Goal: Task Accomplishment & Management: Manage account settings

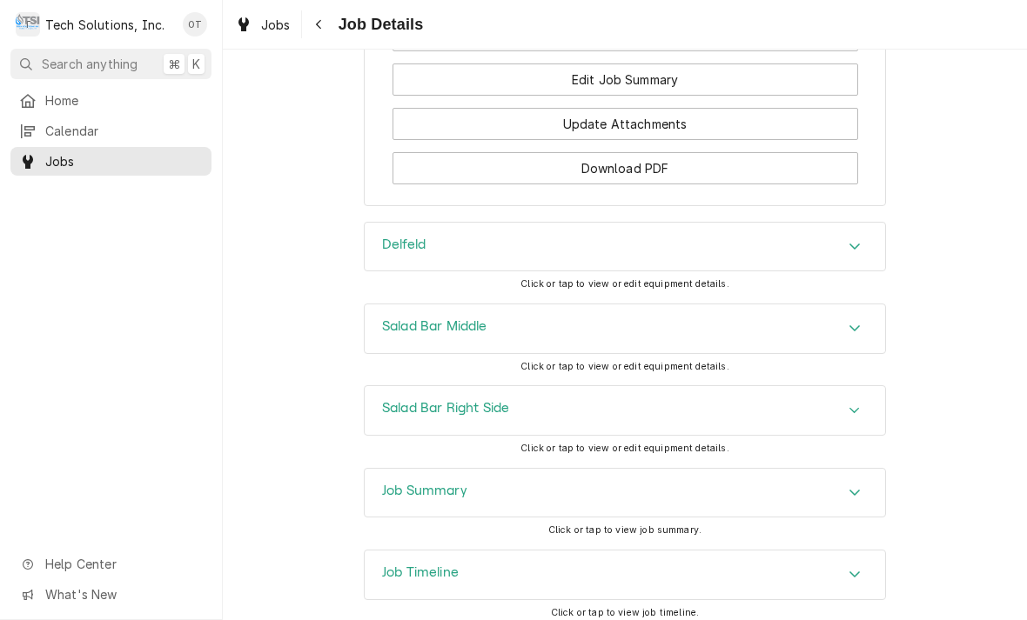
scroll to position [2199, 0]
click at [853, 238] on div "Accordion Header" at bounding box center [854, 248] width 26 height 21
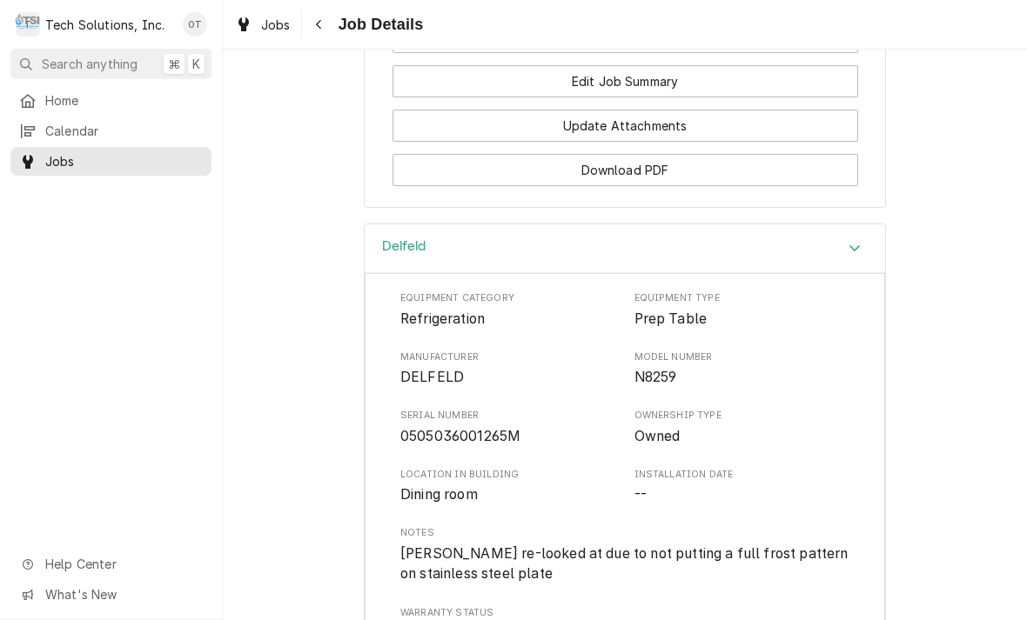
click at [841, 238] on div "Accordion Header" at bounding box center [854, 248] width 26 height 21
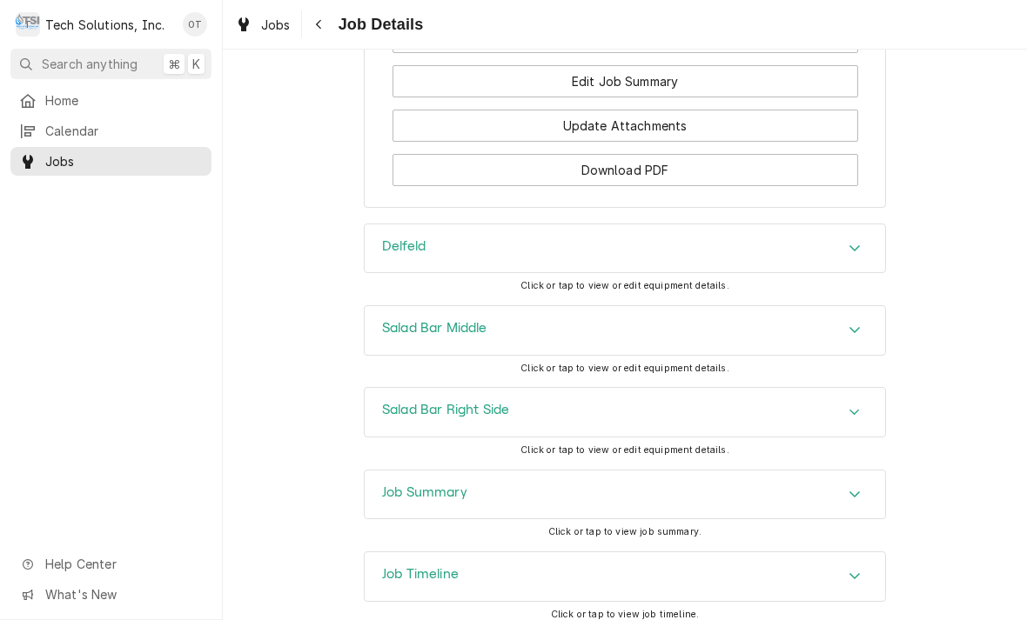
click at [854, 487] on icon "Accordion Header" at bounding box center [854, 494] width 12 height 14
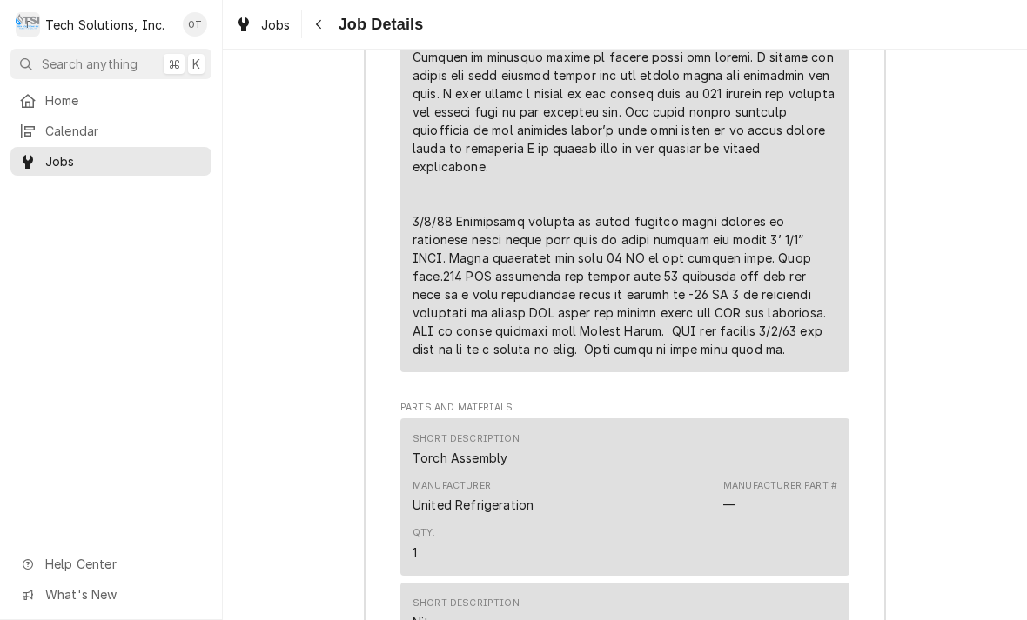
scroll to position [3713, 0]
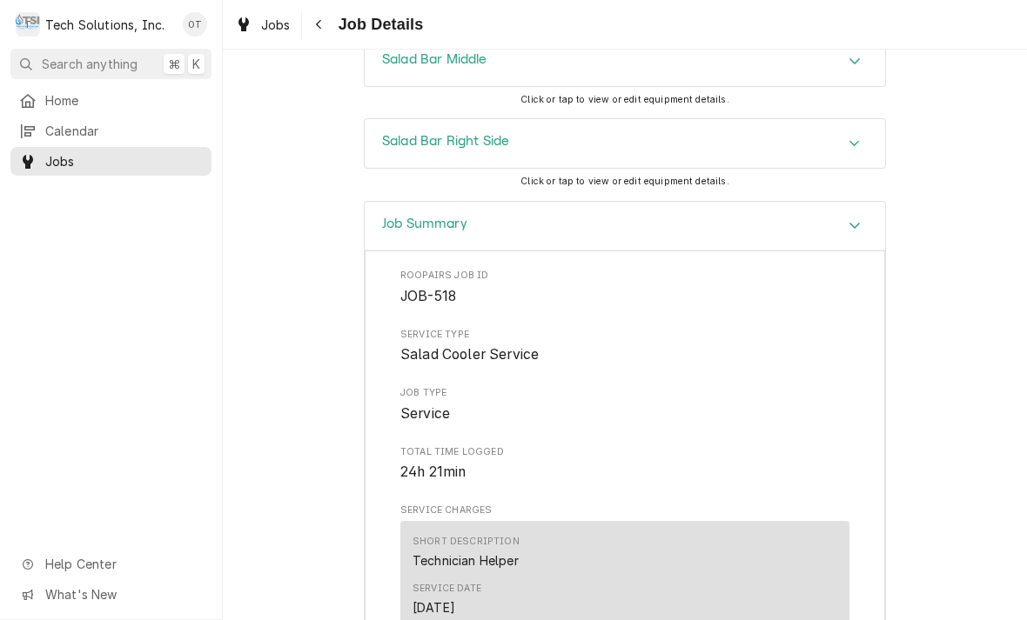
click at [857, 223] on icon "Accordion Header" at bounding box center [854, 226] width 10 height 6
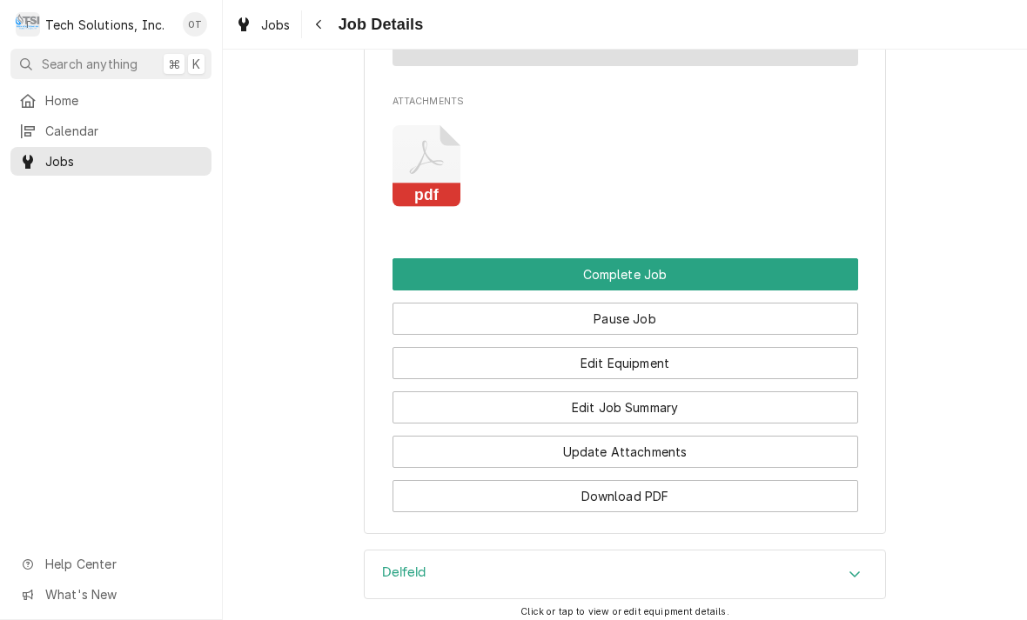
scroll to position [1882, 0]
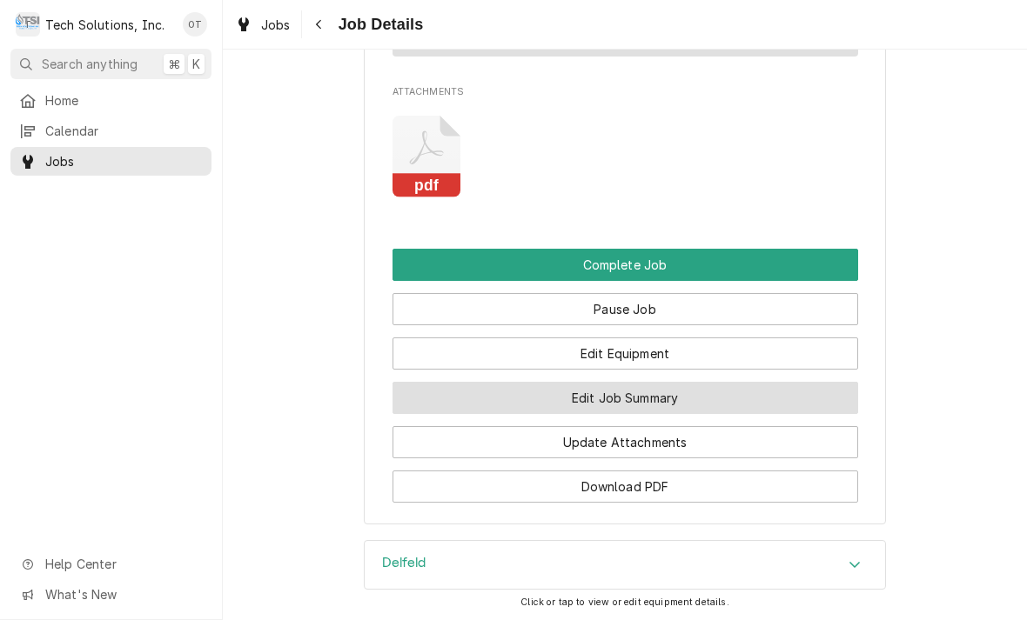
click at [614, 382] on button "Edit Job Summary" at bounding box center [624, 398] width 465 height 32
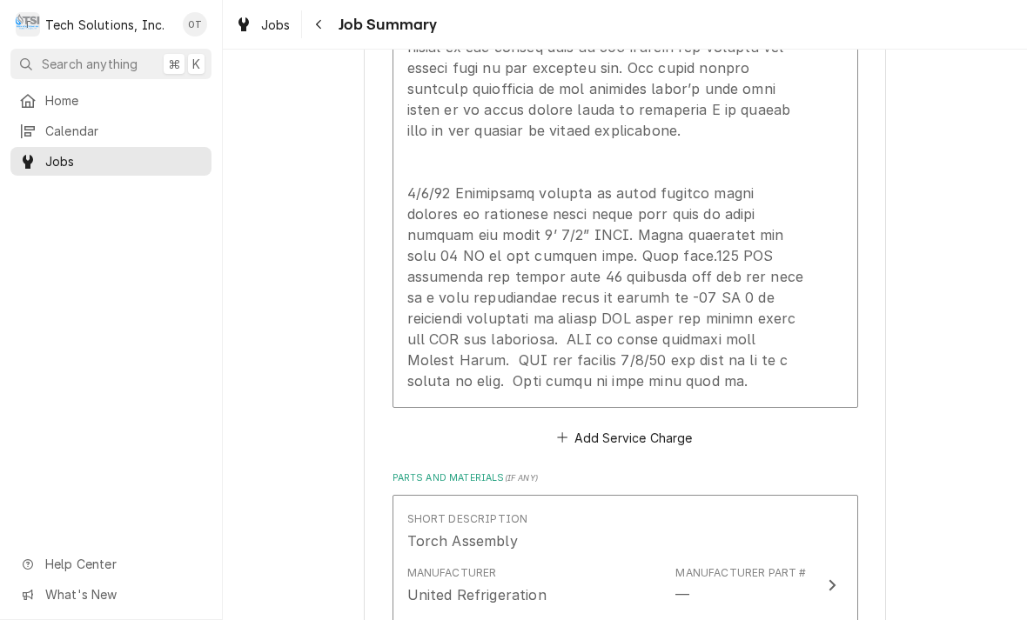
scroll to position [1532, 0]
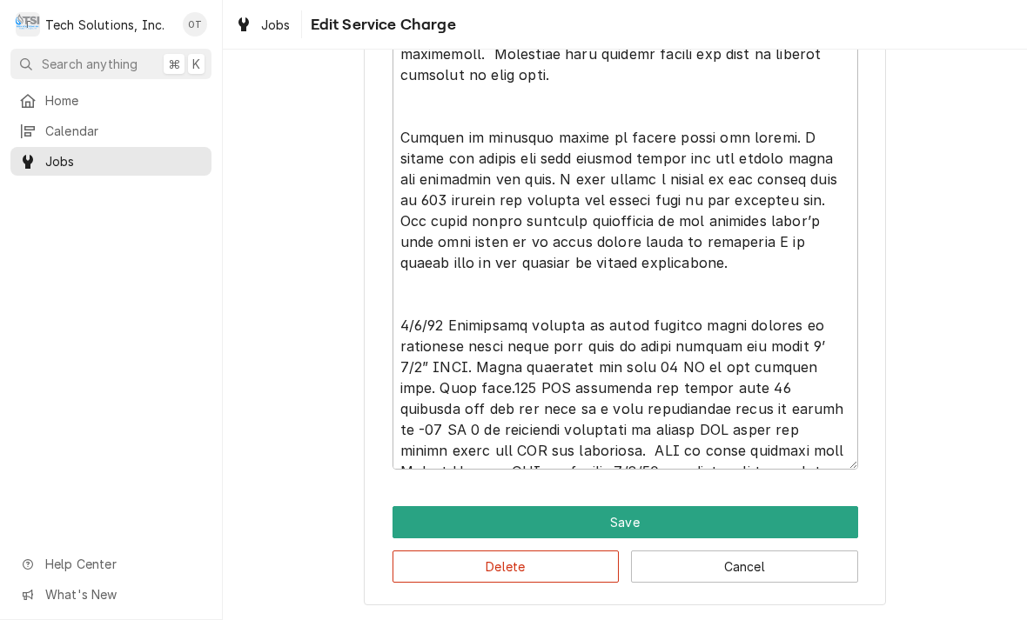
scroll to position [157, 0]
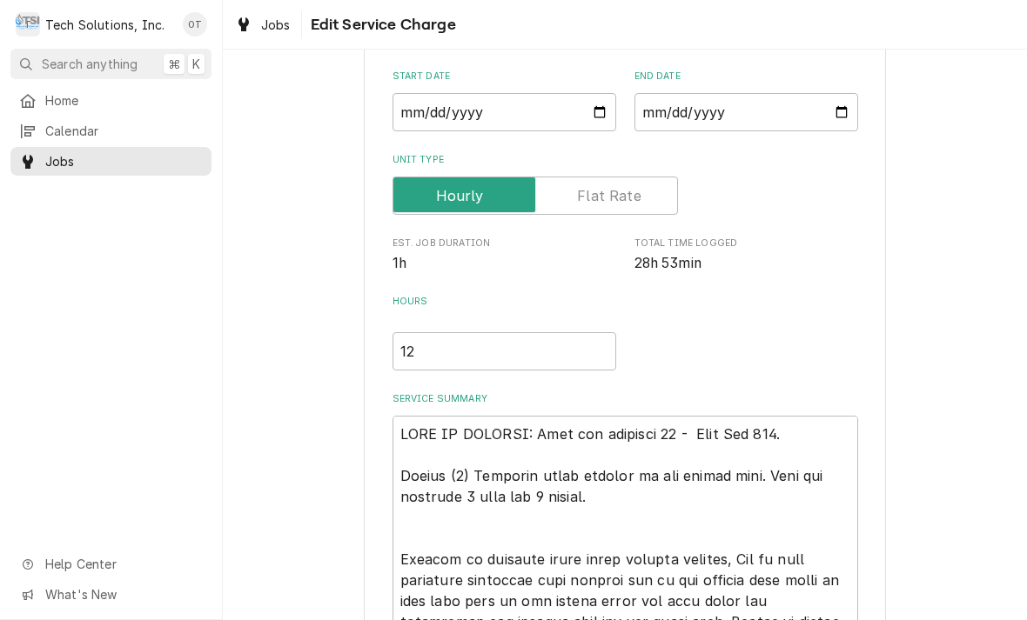
type textarea "x"
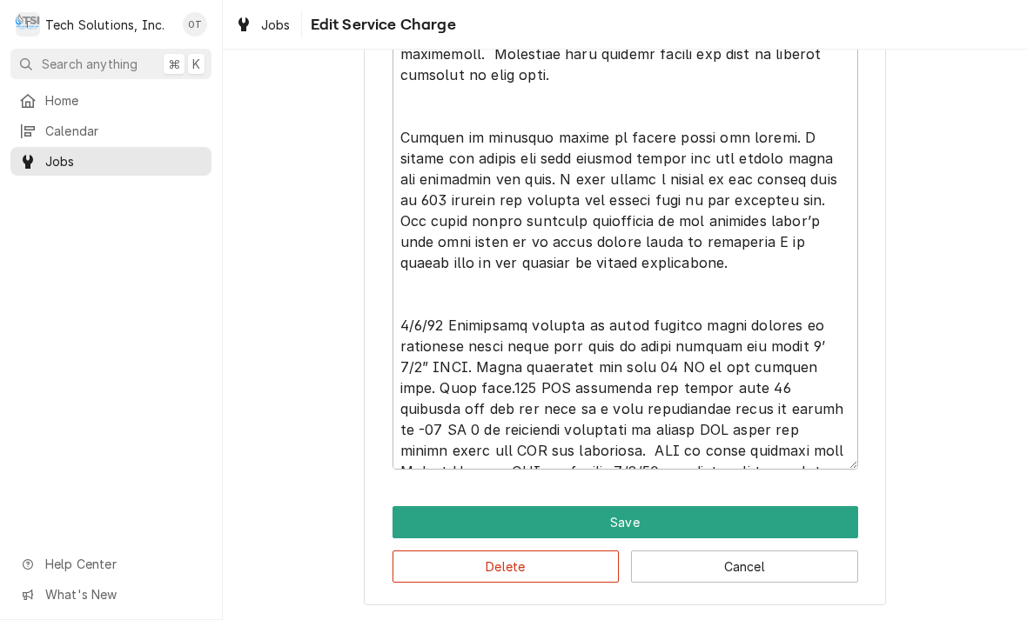
scroll to position [1205, 0]
type textarea "NOTE TO BILLING: Bill per estimate 72 - This Job 518. Repair (2) Delfield salad…"
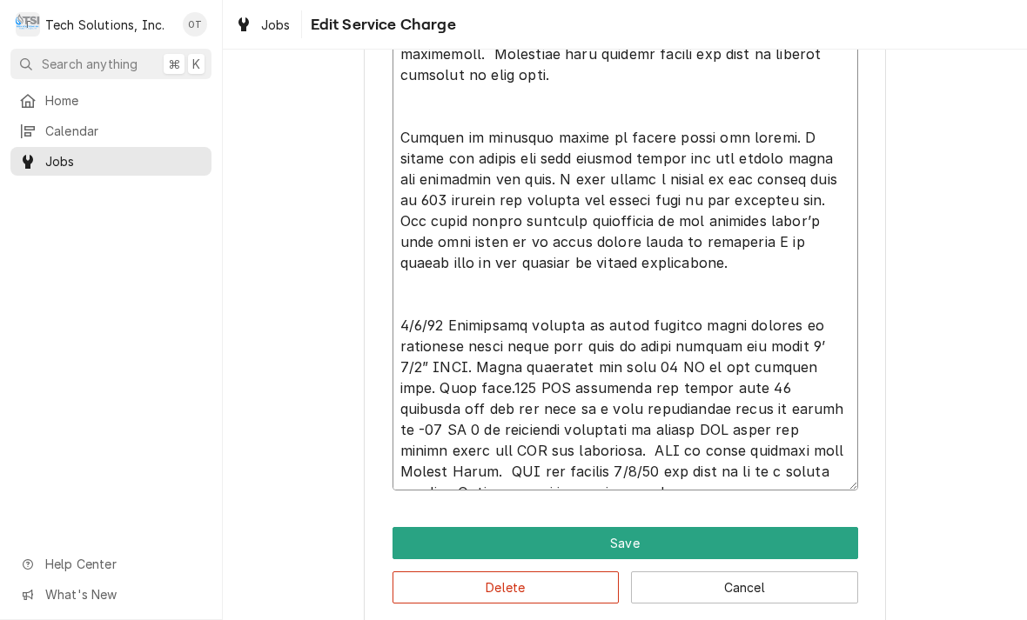
type textarea "x"
type textarea "NOTE TO BILLING: Bill per estimate 72 - This Job 518. Repair (2) Delfield salad…"
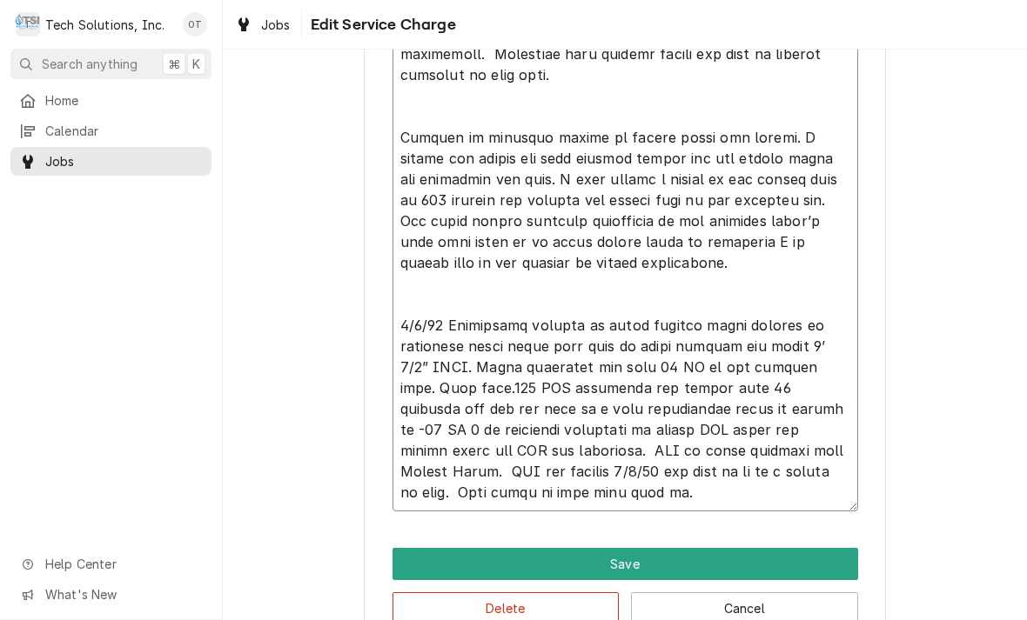
type textarea "x"
type textarea "NOTE TO BILLING: Bill per estimate 72 - This Job 518. Repair (2) Delfield salad…"
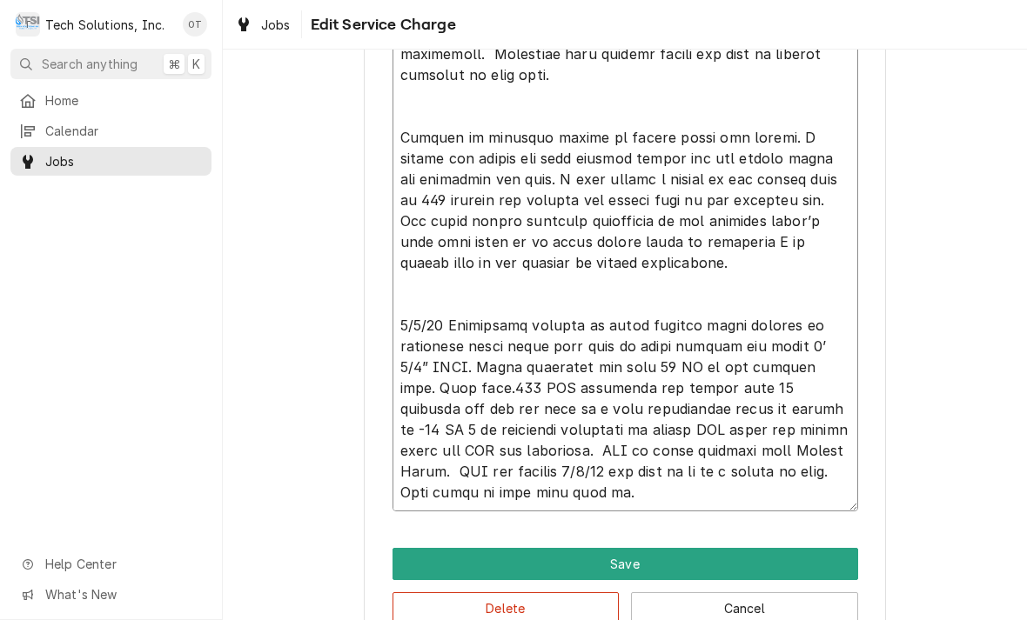
type textarea "x"
type textarea "NOTE TO BILLING: Bill per estimate 72 - This Job 518. Repair (2) Delfield salad…"
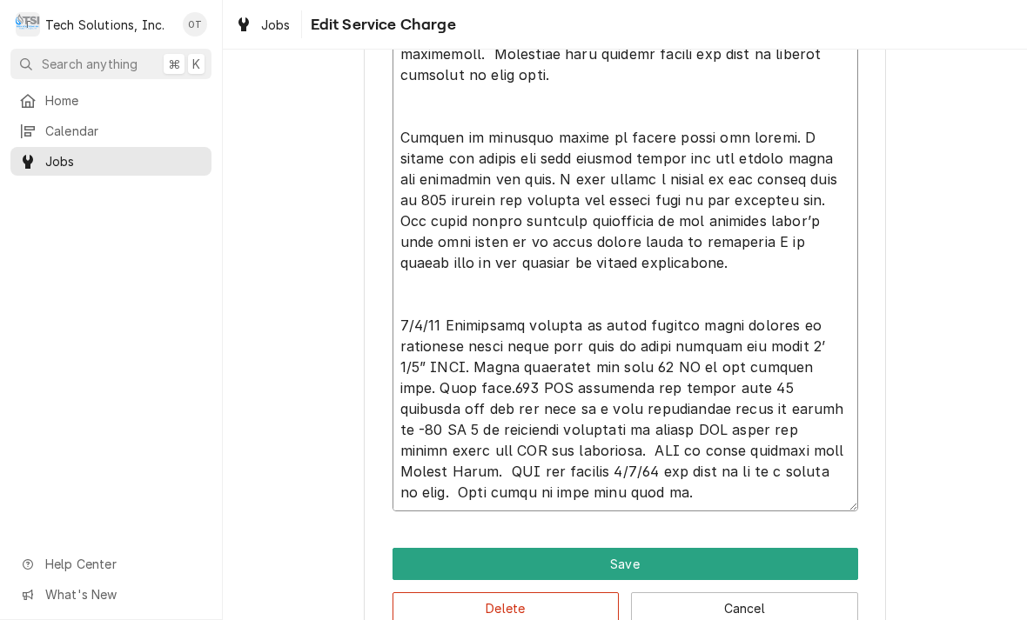
type textarea "x"
type textarea "NOTE TO BILLING: Bill per estimate 72 - This Job 518. Repair (2) Delfield salad…"
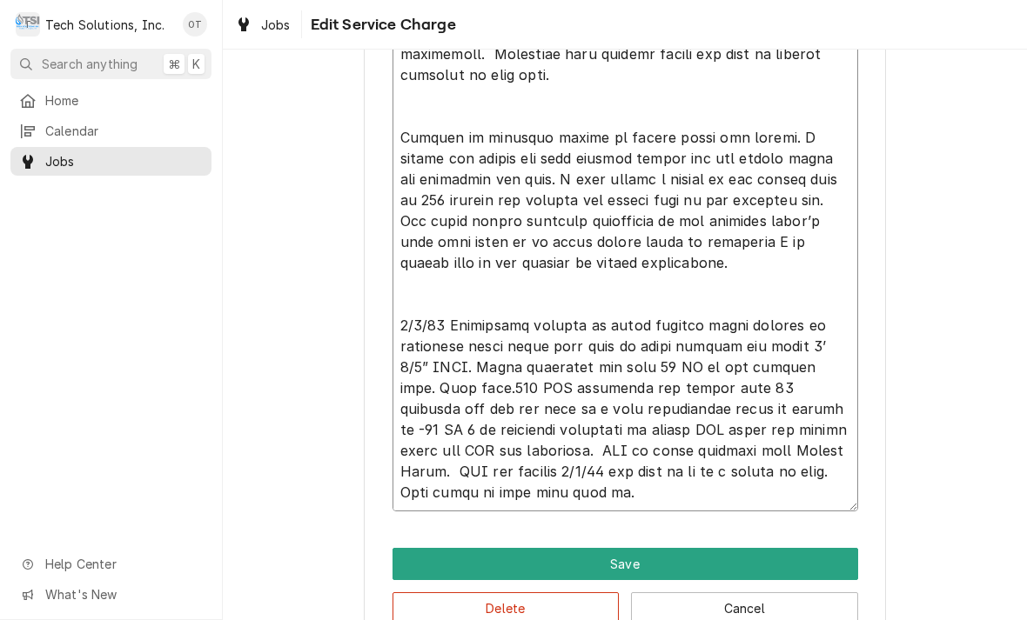
type textarea "x"
type textarea "NOTE TO BILLING: Bill per estimate 72 - This Job 518. Repair (2) Delfield salad…"
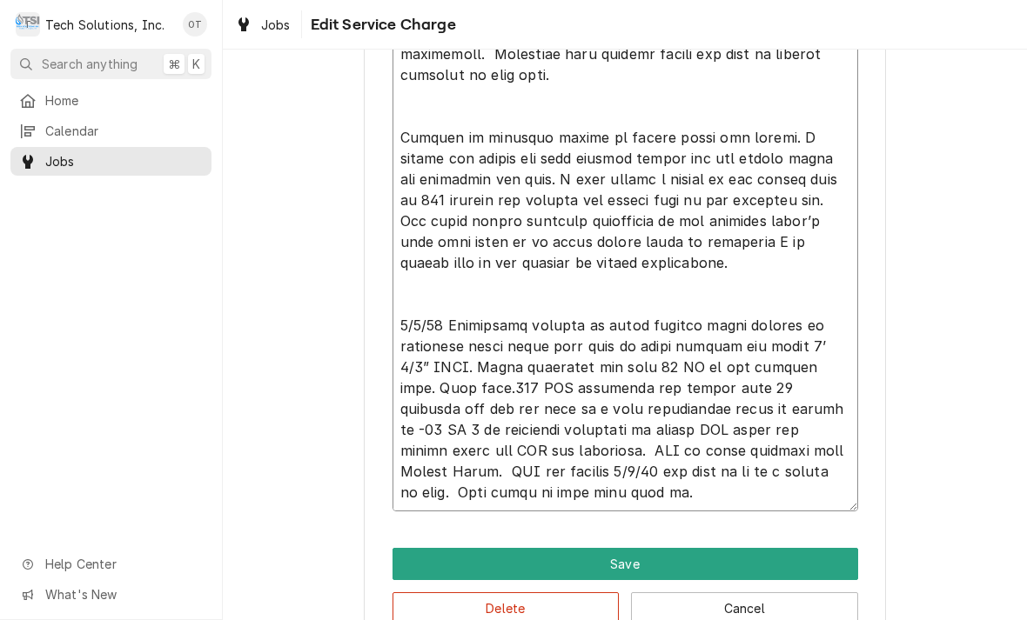
type textarea "x"
type textarea "NOTE TO BILLING: Bill per estimate 72 - This Job 518. Repair (2) Delfield salad…"
type textarea "x"
type textarea "NOTE TO BILLING: Bill per estimate 72 - This Job 518. Repair (2) Delfield salad…"
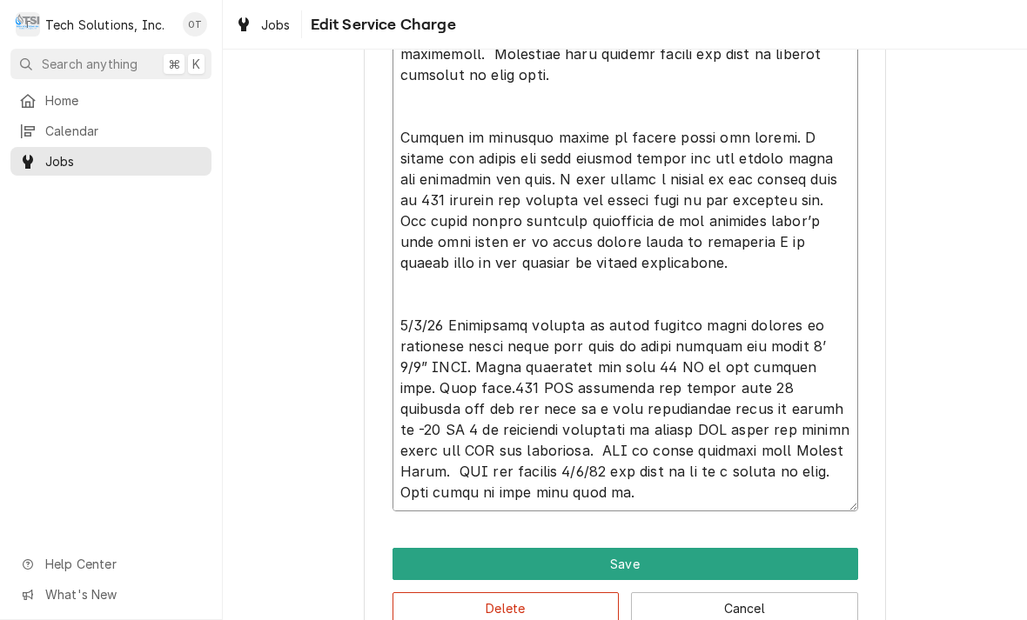
type textarea "x"
type textarea "NOTE TO BILLING: Bill per estimate 72 - This Job 518. Repair (2) Delfield salad…"
type textarea "x"
type textarea "NOTE TO BILLING: Bill per estimate 72 - This Job 518. Repair (2) Delfield salad…"
type textarea "x"
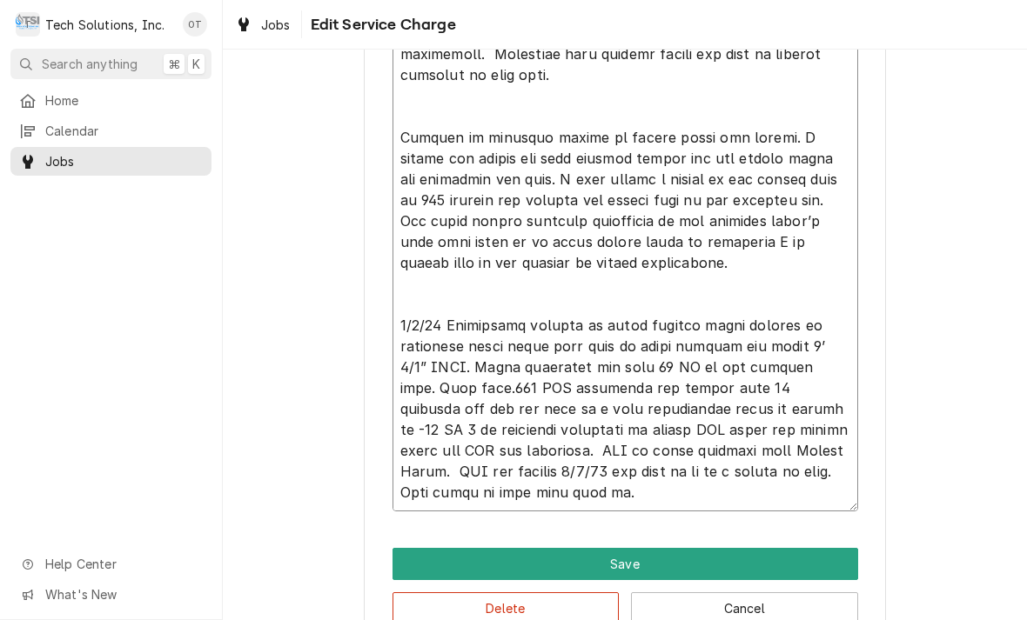
type textarea "NOTE TO BILLING: Bill per estimate 72 - This Job 518. Repair (2) Delfield salad…"
type textarea "x"
type textarea "NOTE TO BILLING: Bill per estimate 72 - This Job 518. Repair (2) Delfield salad…"
type textarea "x"
type textarea "NOTE TO BILLING: Bill per estimate 72 - This Job 518. Repair (2) Delfield salad…"
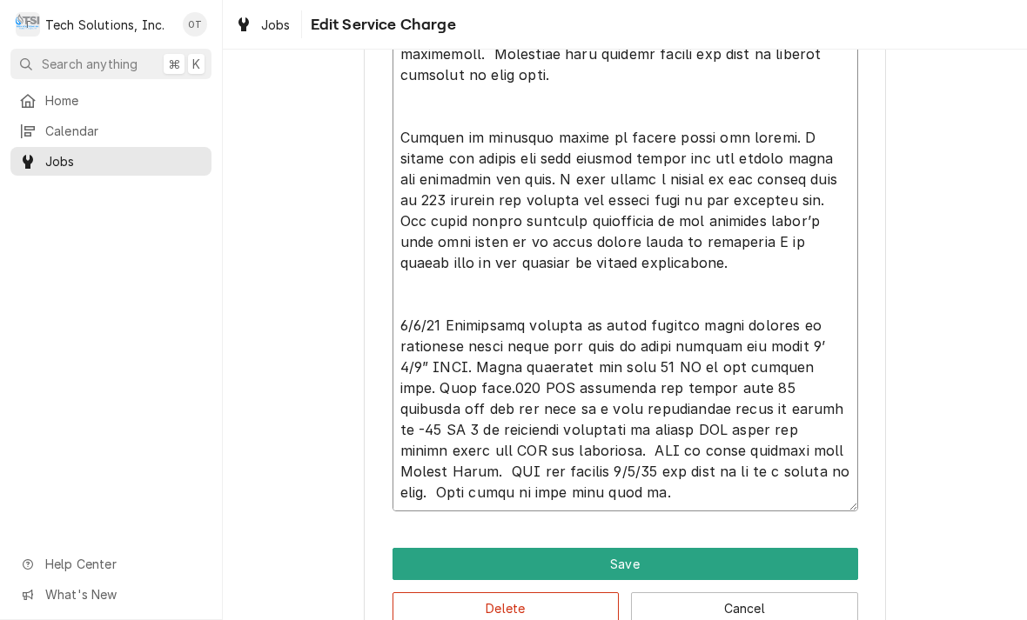
type textarea "x"
type textarea "NOTE TO BILLING: Bill per estimate 72 - This Job 518. Repair (2) Delfield salad…"
type textarea "x"
type textarea "NOTE TO BILLING: Bill per estimate 72 - This Job 518. Repair (2) Delfield salad…"
type textarea "x"
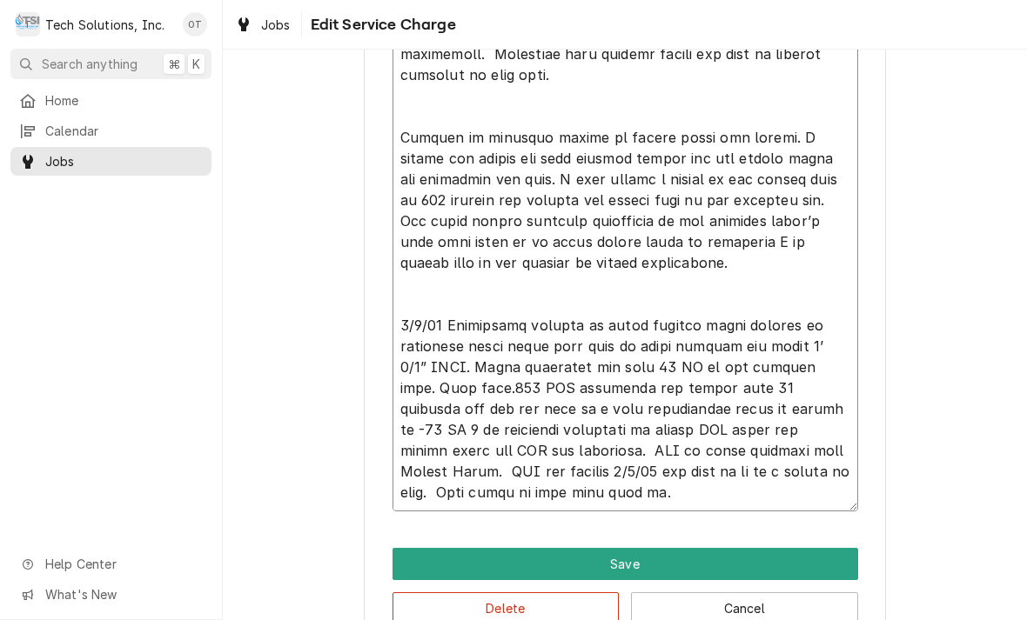
type textarea "NOTE TO BILLING: Bill per estimate 72 - This Job 518. Repair (2) Delfield salad…"
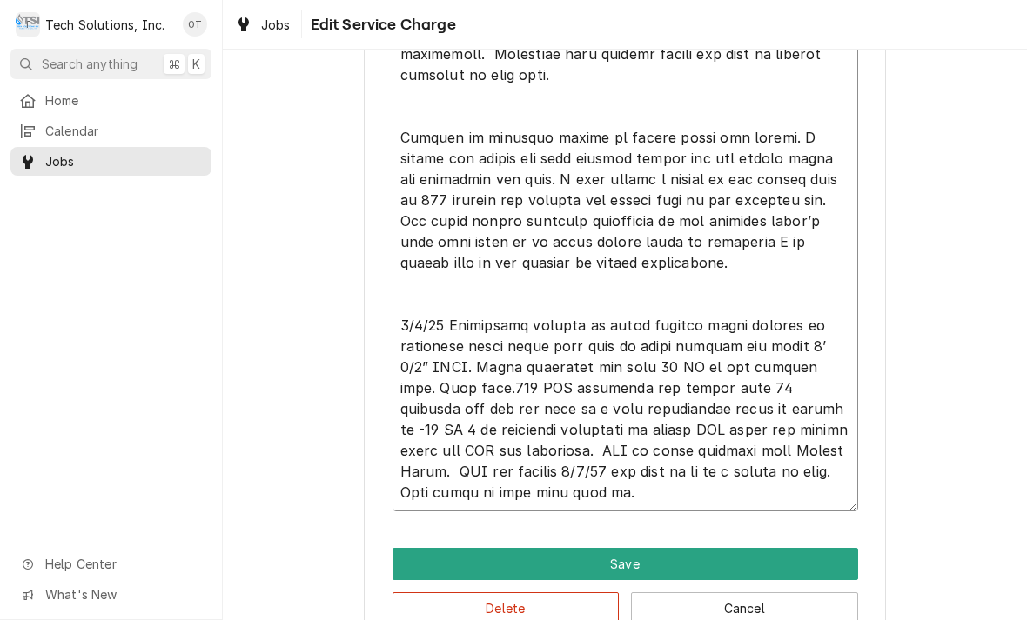
type textarea "x"
type textarea "NOTE TO BILLING: Bill per estimate 72 - This Job 518. Repair (2) Delfield salad…"
type textarea "x"
type textarea "NOTE TO BILLING: Bill per estimate 72 - This Job 518. Repair (2) Delfield salad…"
type textarea "x"
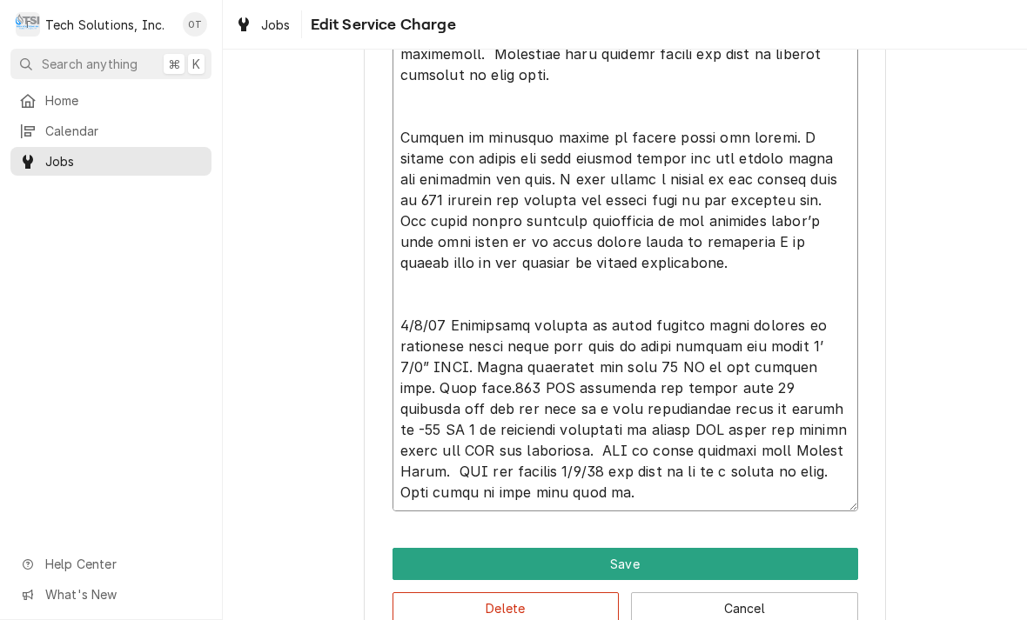
type textarea "NOTE TO BILLING: Bill per estimate 72 - This Job 518. Repair (2) Delfield salad…"
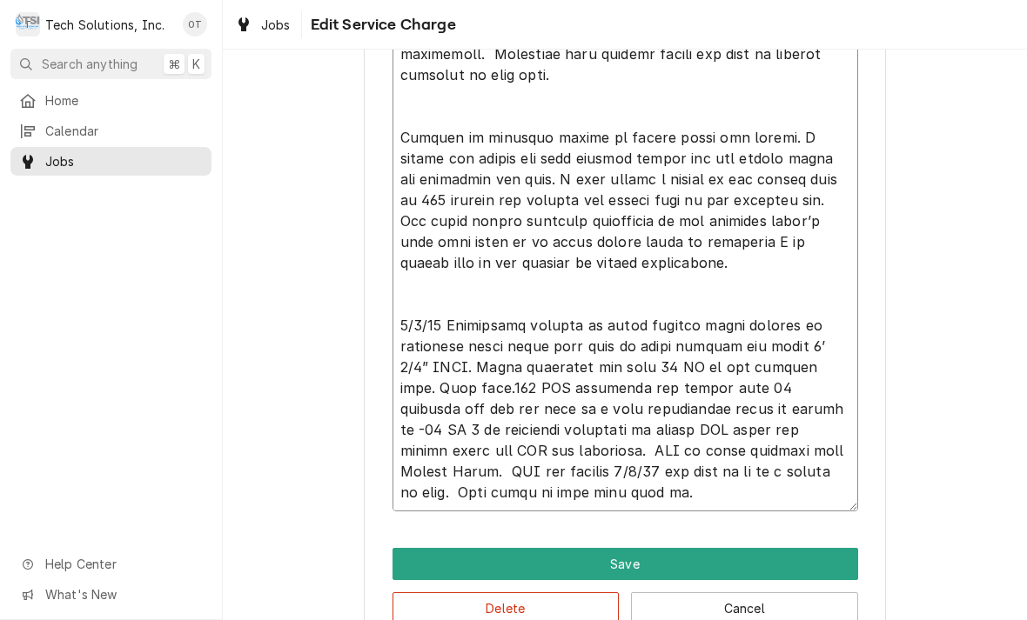
type textarea "x"
type textarea "NOTE TO BILLING: Bill per estimate 72 - This Job 518. Repair (2) Delfield salad…"
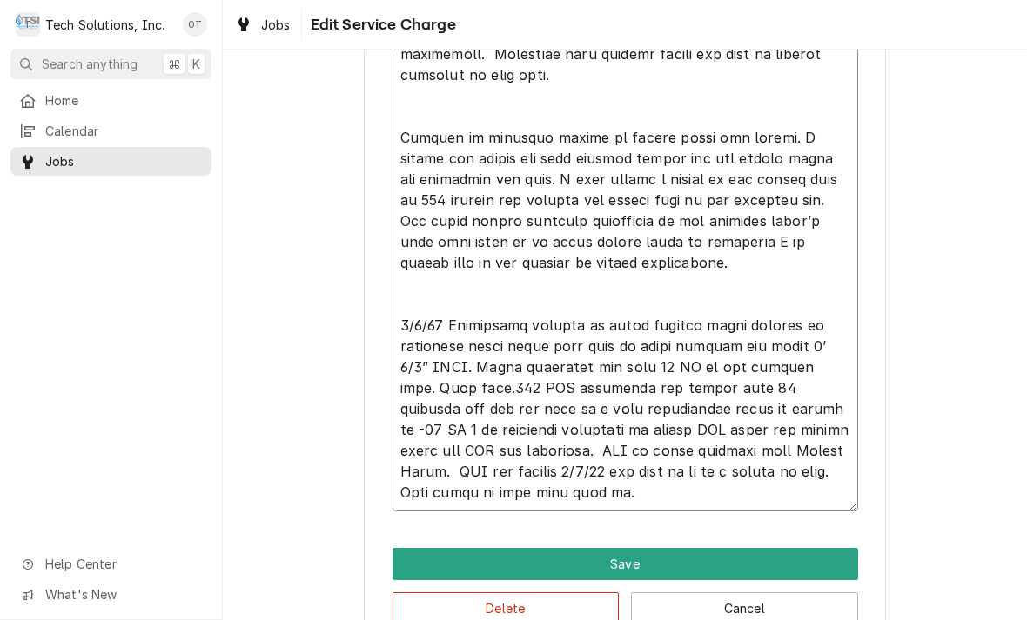
type textarea "x"
type textarea "NOTE TO BILLING: Bill per estimate 72 - This Job 518. Repair (2) Delfield salad…"
type textarea "x"
type textarea "NOTE TO BILLING: Bill per estimate 72 - This Job 518. Repair (2) Delfield salad…"
type textarea "x"
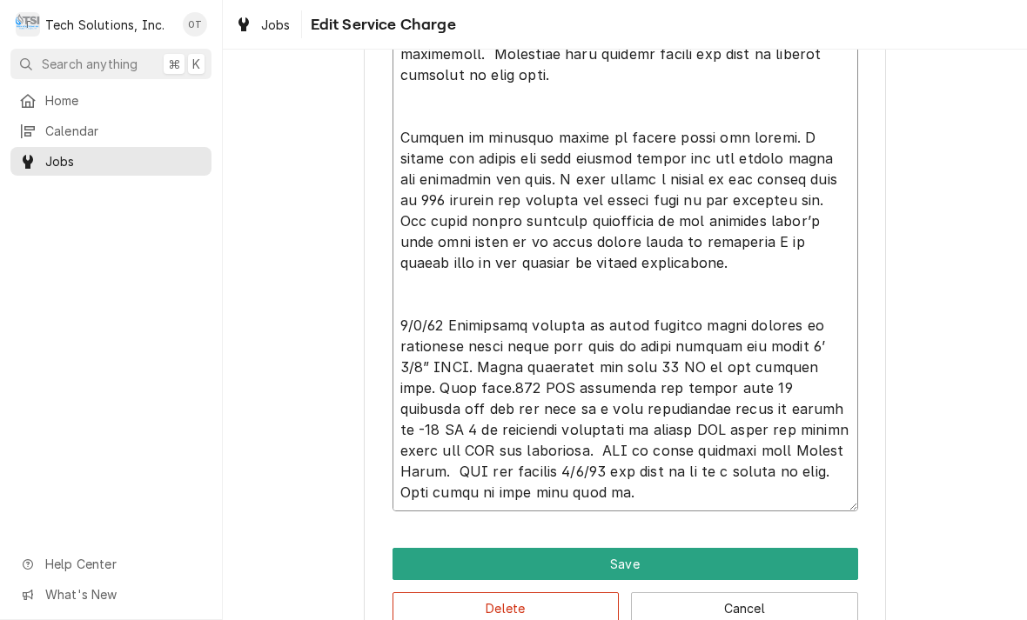
type textarea "NOTE TO BILLING: Bill per estimate 72 - This Job 518. Repair (2) Delfield salad…"
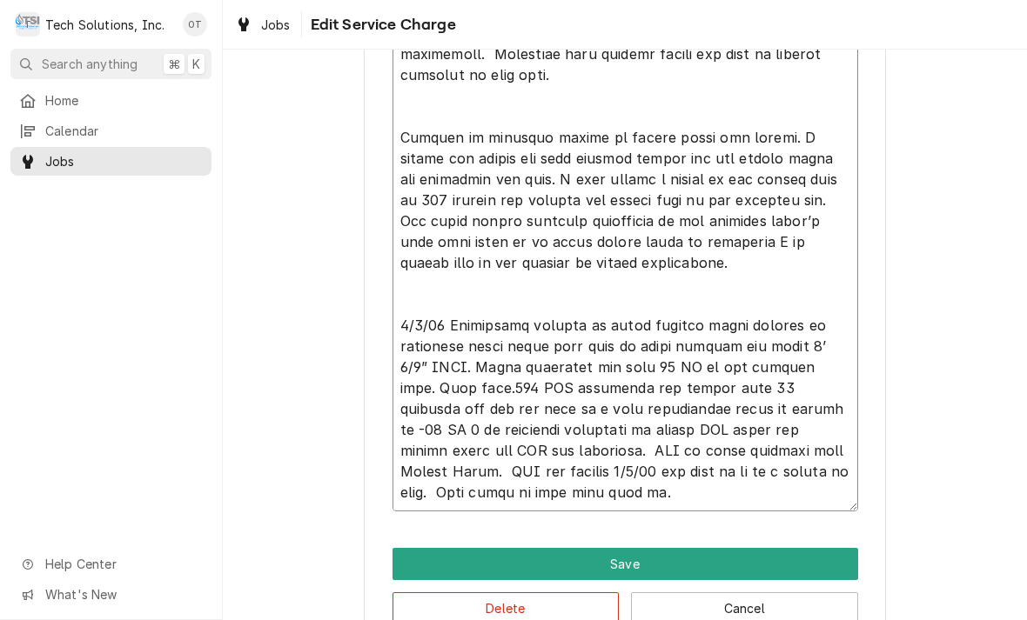
type textarea "x"
type textarea "NOTE TO BILLING: Bill per estimate 72 - This Job 518. Repair (2) Delfield salad…"
type textarea "x"
type textarea "NOTE TO BILLING: Bill per estimate 72 - This Job 518. Repair (2) Delfield salad…"
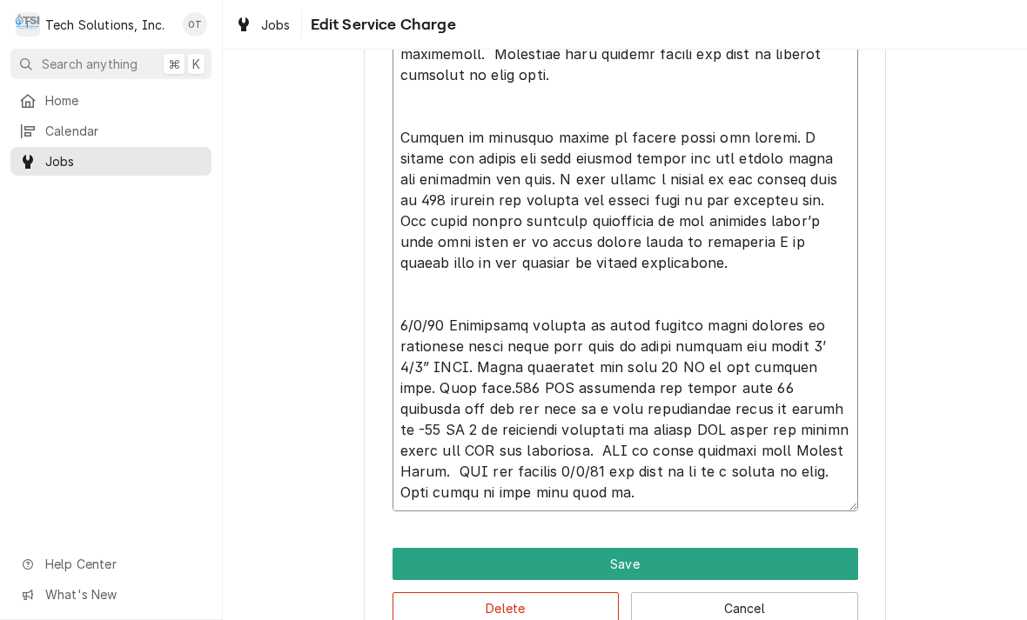
type textarea "x"
type textarea "NOTE TO BILLING: Bill per estimate 72 - This Job 518. Repair (2) Delfield salad…"
type textarea "x"
type textarea "NOTE TO BILLING: Bill per estimate 72 - This Job 518. Repair (2) Delfield salad…"
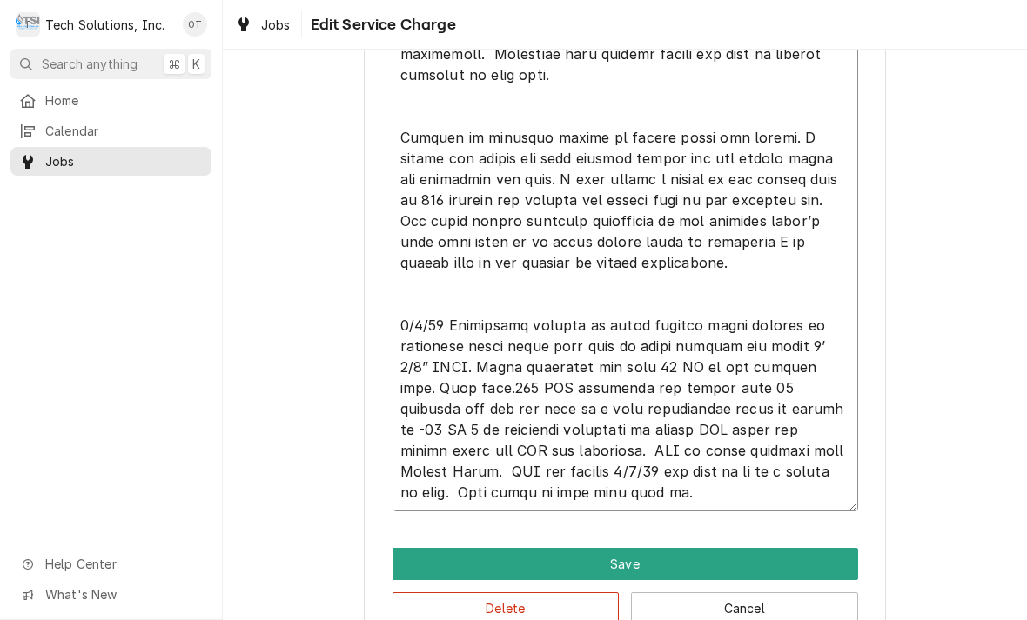
type textarea "x"
type textarea "NOTE TO BILLING: Bill per estimate 72 - This Job 518. Repair (2) Delfield salad…"
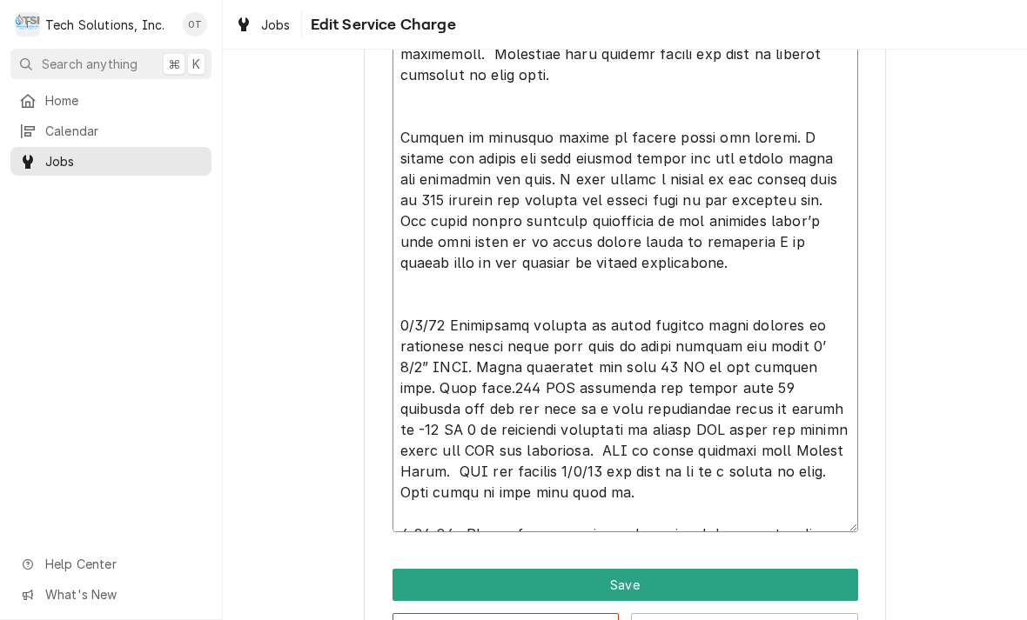
type textarea "x"
type textarea "NOTE TO BILLING: Bill per estimate 72 - This Job 518. Repair (2) Delfield salad…"
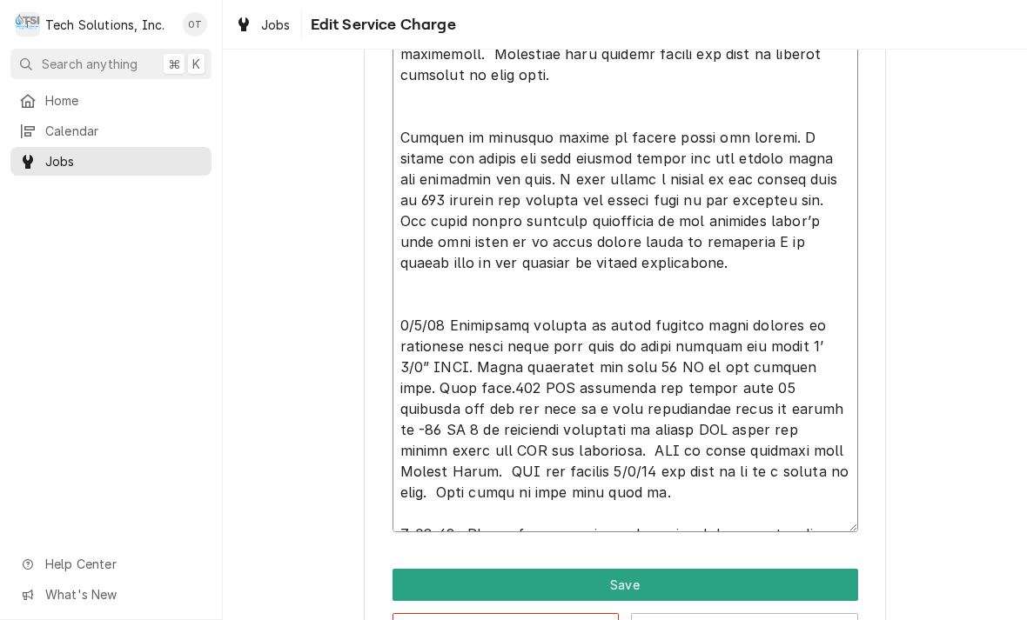
type textarea "x"
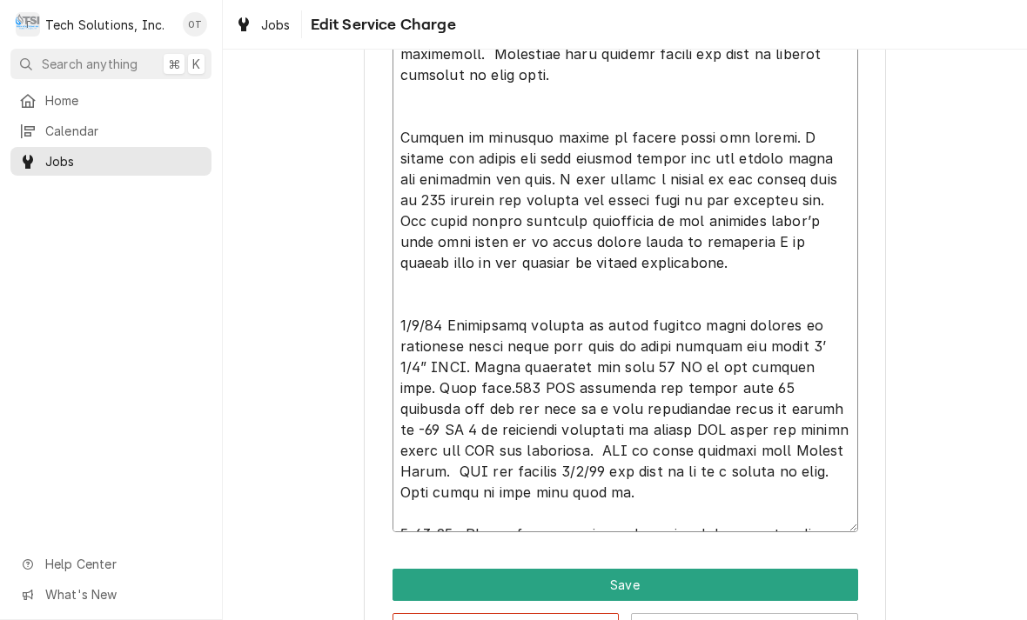
type textarea "NOTE TO BILLING: Bill per estimate 72 - This Job 518. Repair (2) Delfield salad…"
type textarea "x"
type textarea "NOTE TO BILLING: Bill per estimate 72 - This Job 518. Repair (2) Delfield salad…"
type textarea "x"
type textarea "NOTE TO BILLING: Bill per estimate 72 - This Job 518. Repair (2) Delfield salad…"
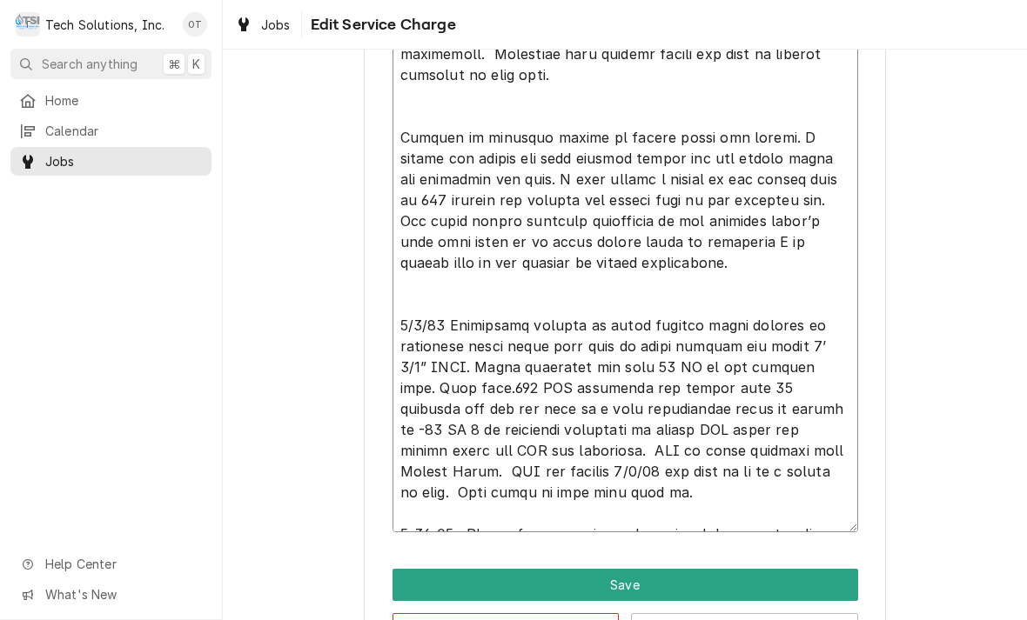
type textarea "x"
type textarea "NOTE TO BILLING: Bill per estimate 72 - This Job 518. Repair (2) Delfield salad…"
type textarea "x"
type textarea "NOTE TO BILLING: Bill per estimate 72 - This Job 518. Repair (2) Delfield salad…"
type textarea "x"
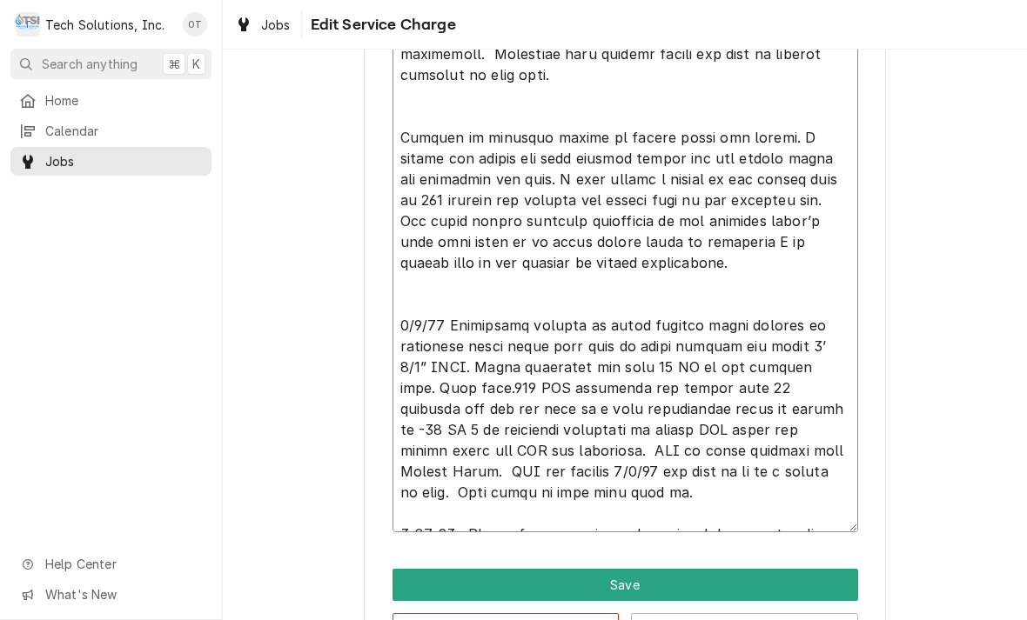
type textarea "NOTE TO BILLING: Bill per estimate 72 - This Job 518. Repair (2) Delfield salad…"
type textarea "x"
type textarea "NOTE TO BILLING: Bill per estimate 72 - This Job 518. Repair (2) Delfield salad…"
type textarea "x"
type textarea "NOTE TO BILLING: Bill per estimate 72 - This Job 518. Repair (2) Delfield salad…"
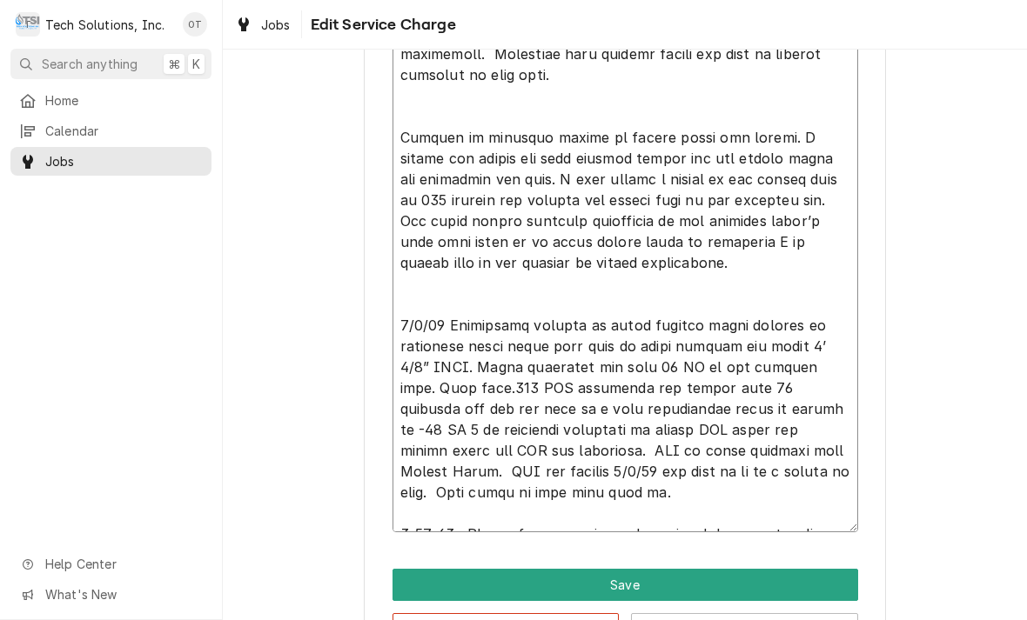
type textarea "x"
type textarea "NOTE TO BILLING: Bill per estimate 72 - This Job 518. Repair (2) Delfield salad…"
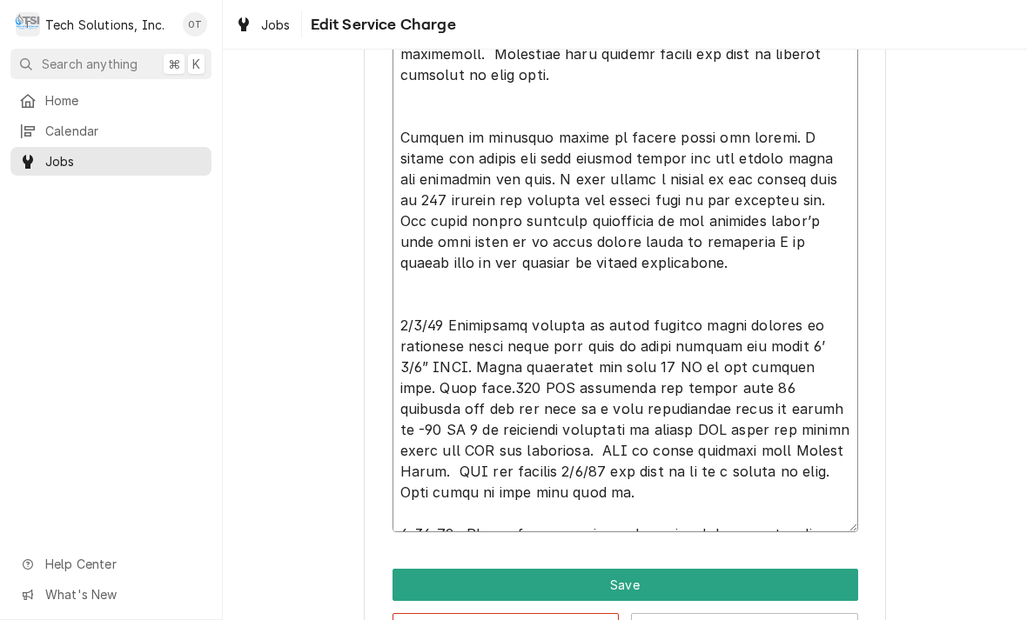
type textarea "x"
type textarea "NOTE TO BILLING: Bill per estimate 72 - This Job 518. Repair (2) Delfield salad…"
type textarea "x"
type textarea "NOTE TO BILLING: Bill per estimate 72 - This Job 518. Repair (2) Delfield salad…"
type textarea "x"
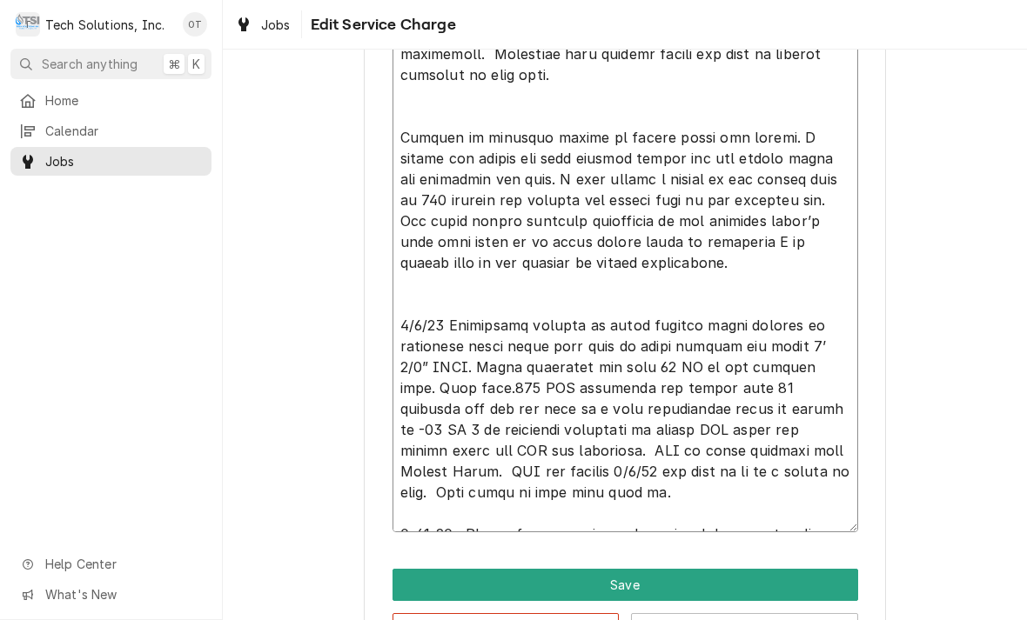
type textarea "NOTE TO BILLING: Bill per estimate 72 - This Job 518. Repair (2) Delfield salad…"
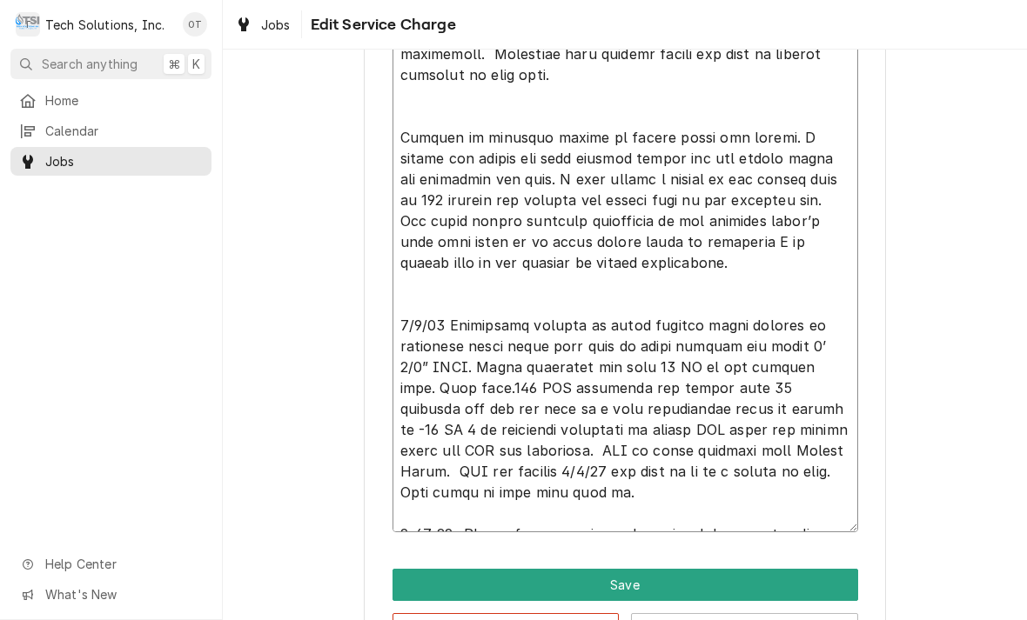
type textarea "x"
type textarea "NOTE TO BILLING: Bill per estimate 72 - This Job 518. Repair (2) Delfield salad…"
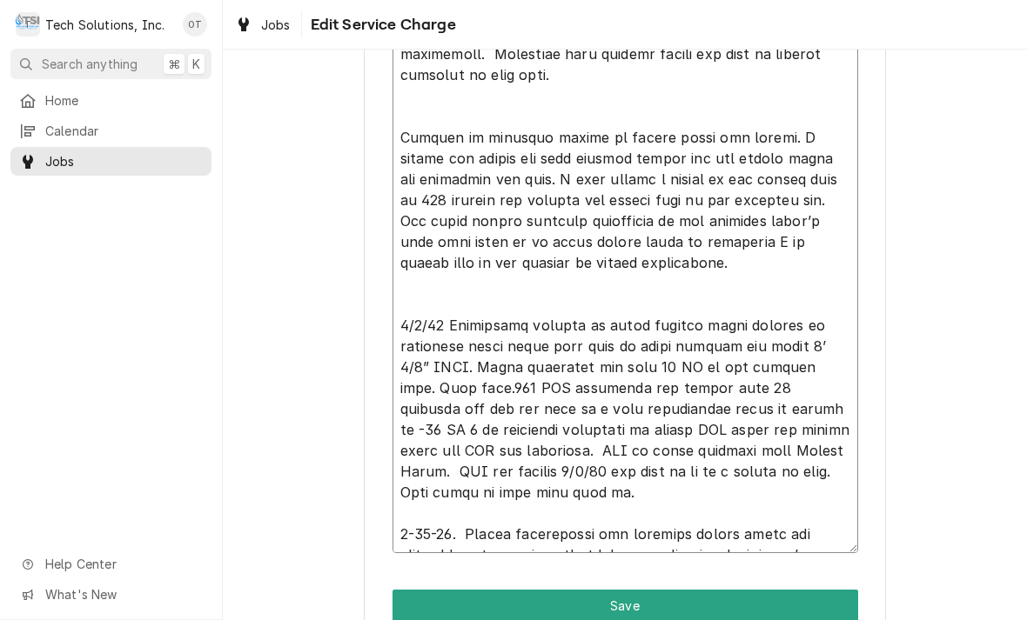
type textarea "x"
type textarea "NOTE TO BILLING: Bill per estimate 72 - This Job 518. Repair (2) Delfield salad…"
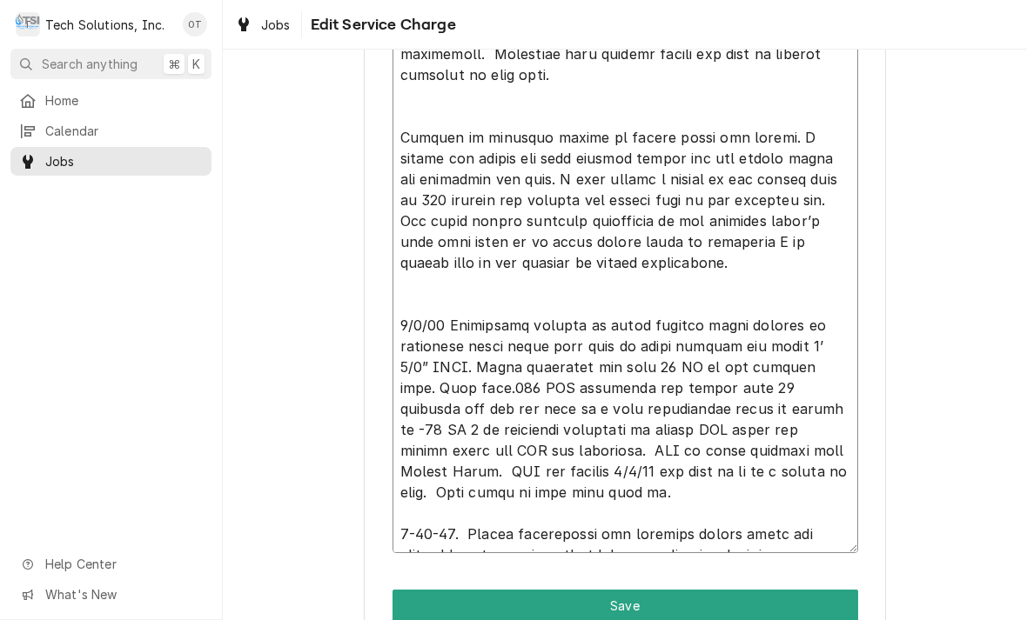
type textarea "x"
type textarea "NOTE TO BILLING: Bill per estimate 72 - This Job 518. Repair (2) Delfield salad…"
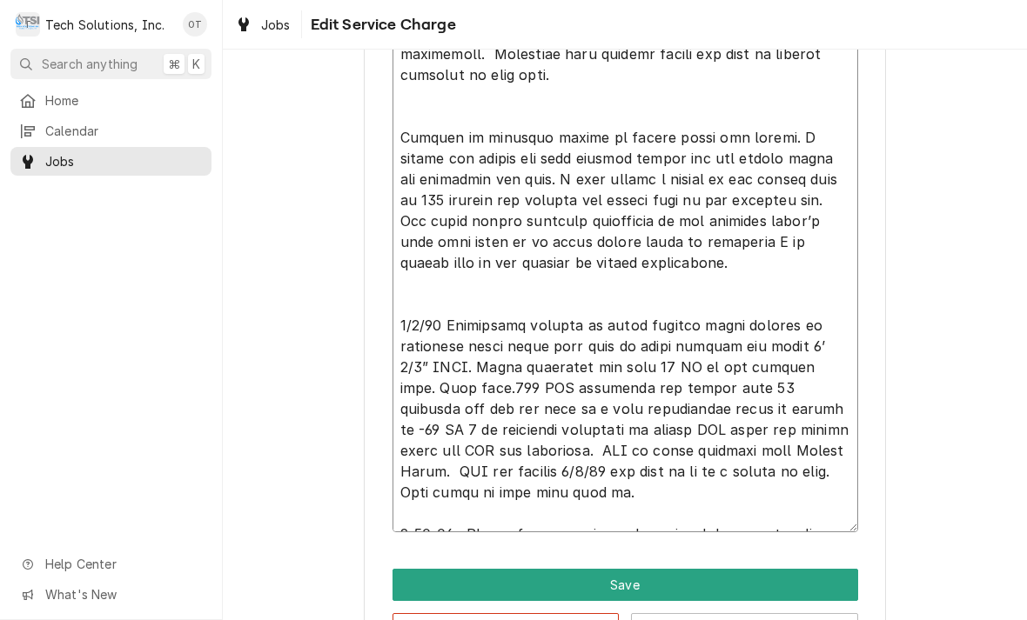
type textarea "x"
type textarea "NOTE TO BILLING: Bill per estimate 72 - This Job 518. Repair (2) Delfield salad…"
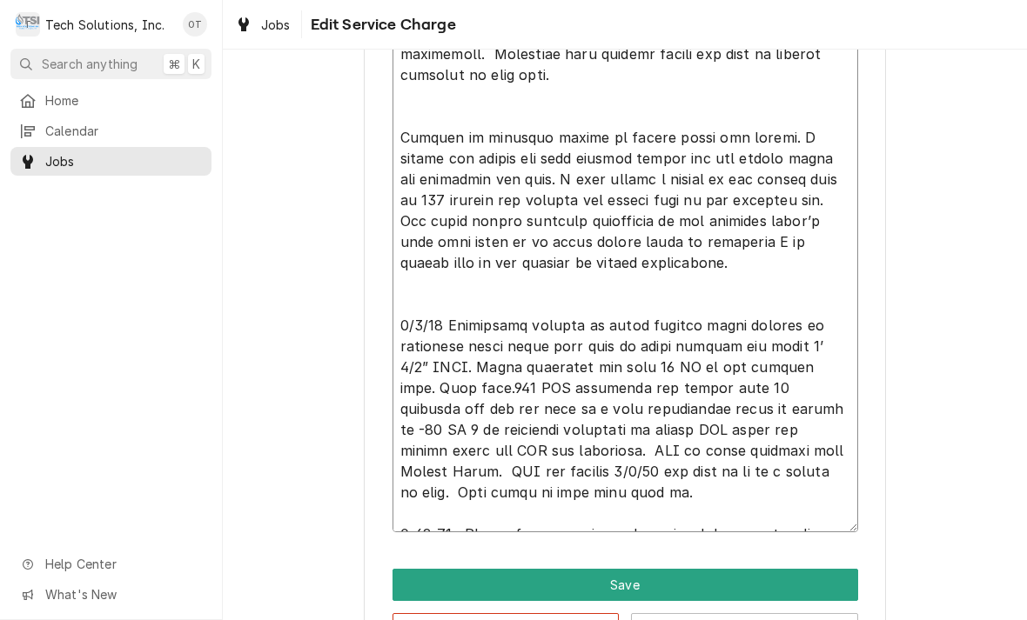
type textarea "x"
type textarea "NOTE TO BILLING: Bill per estimate 72 - This Job 518. Repair (2) Delfield salad…"
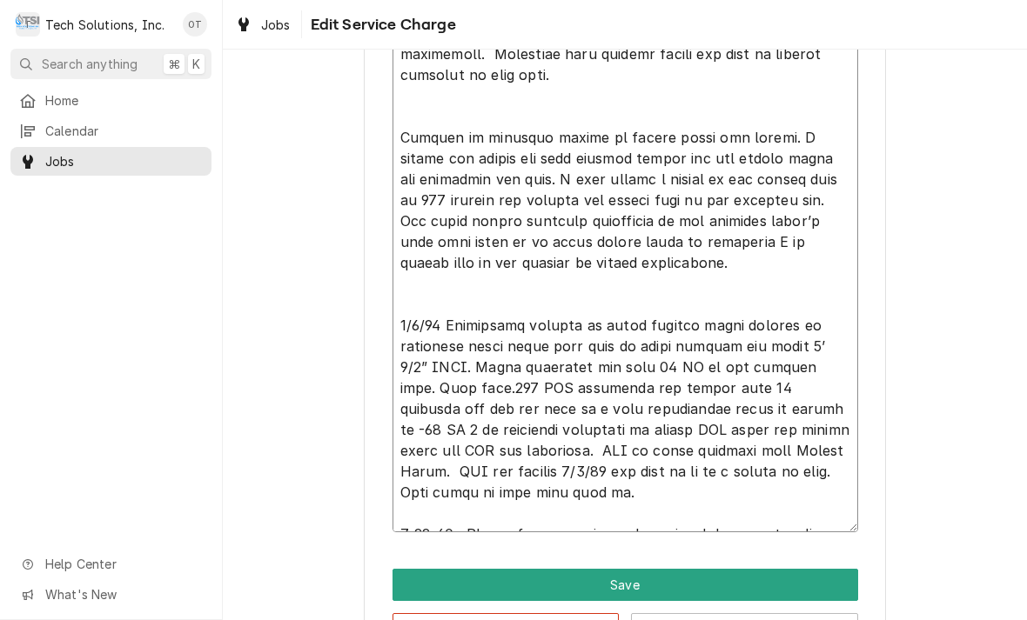
type textarea "x"
type textarea "NOTE TO BILLING: Bill per estimate 72 - This Job 518. Repair (2) Delfield salad…"
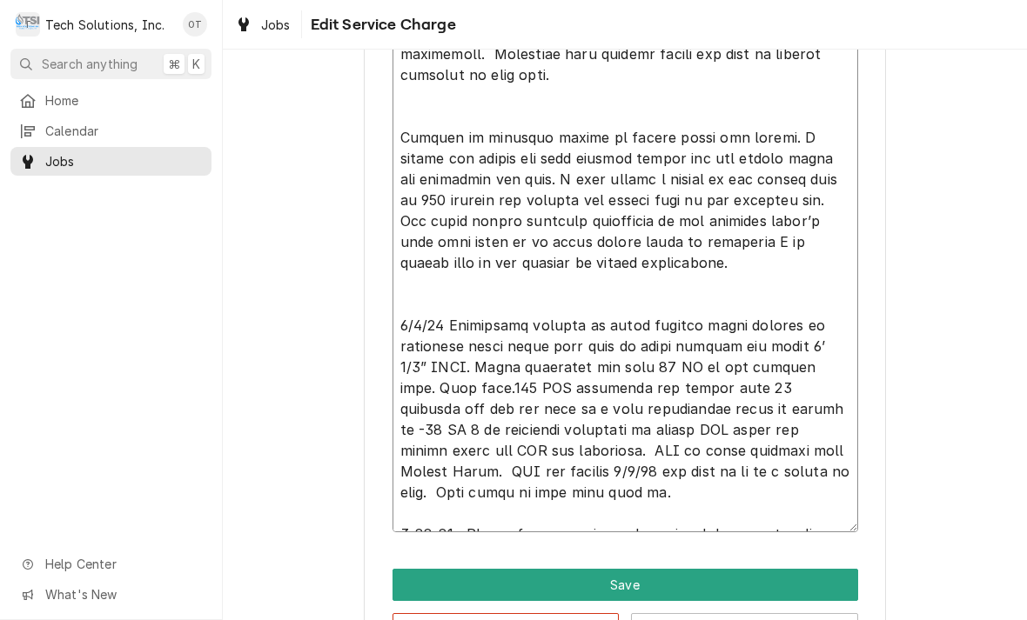
type textarea "x"
type textarea "NOTE TO BILLING: Bill per estimate 72 - This Job 518. Repair (2) Delfield salad…"
type textarea "x"
type textarea "NOTE TO BILLING: Bill per estimate 72 - This Job 518. Repair (2) Delfield salad…"
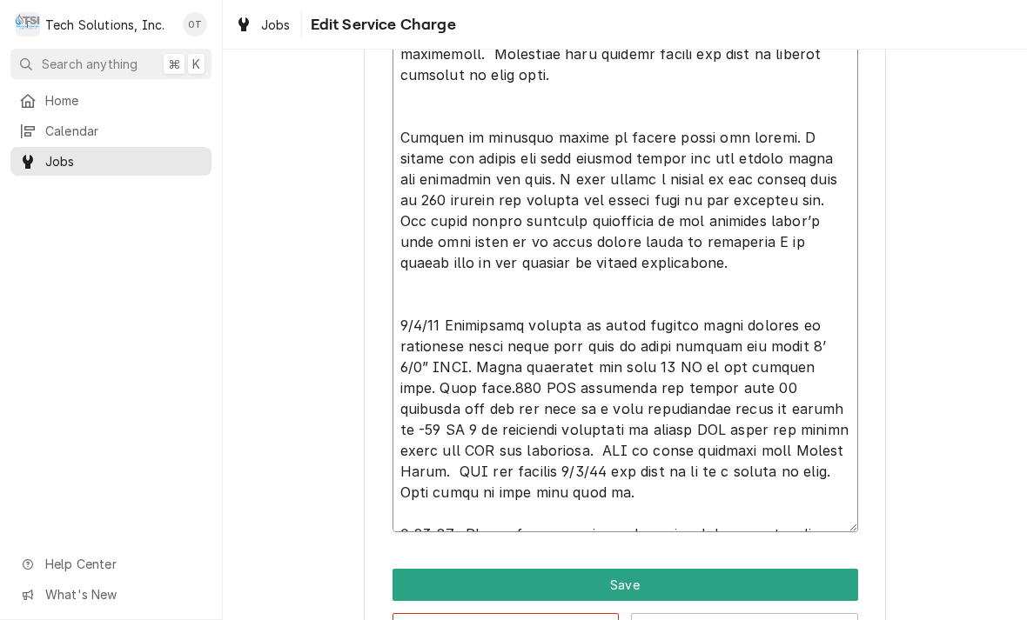
type textarea "x"
type textarea "NOTE TO BILLING: Bill per estimate 72 - This Job 518. Repair (2) Delfield salad…"
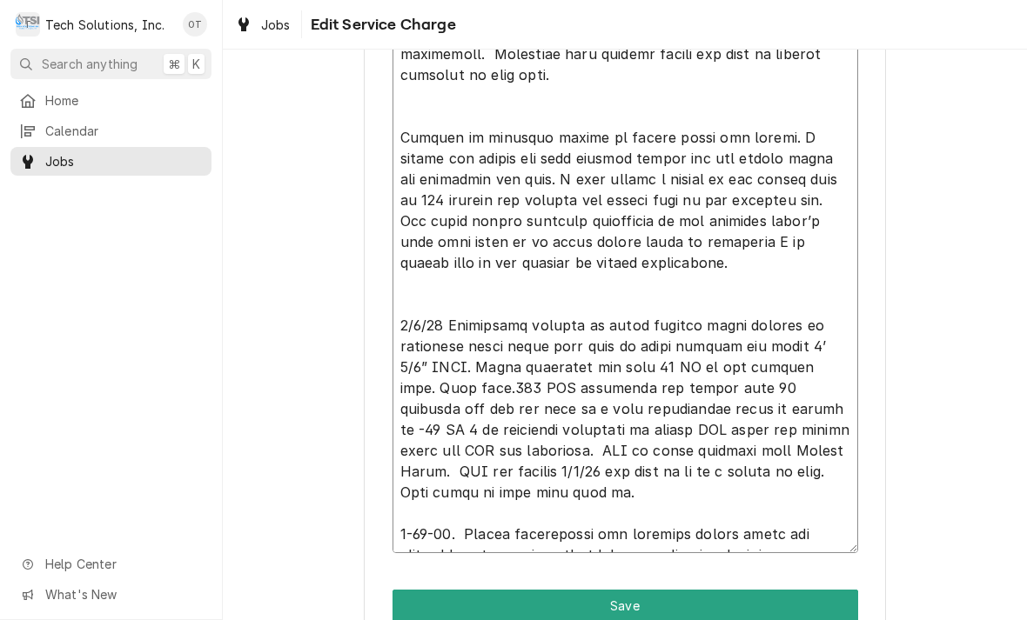
type textarea "x"
type textarea "NOTE TO BILLING: Bill per estimate 72 - This Job 518. Repair (2) Delfield salad…"
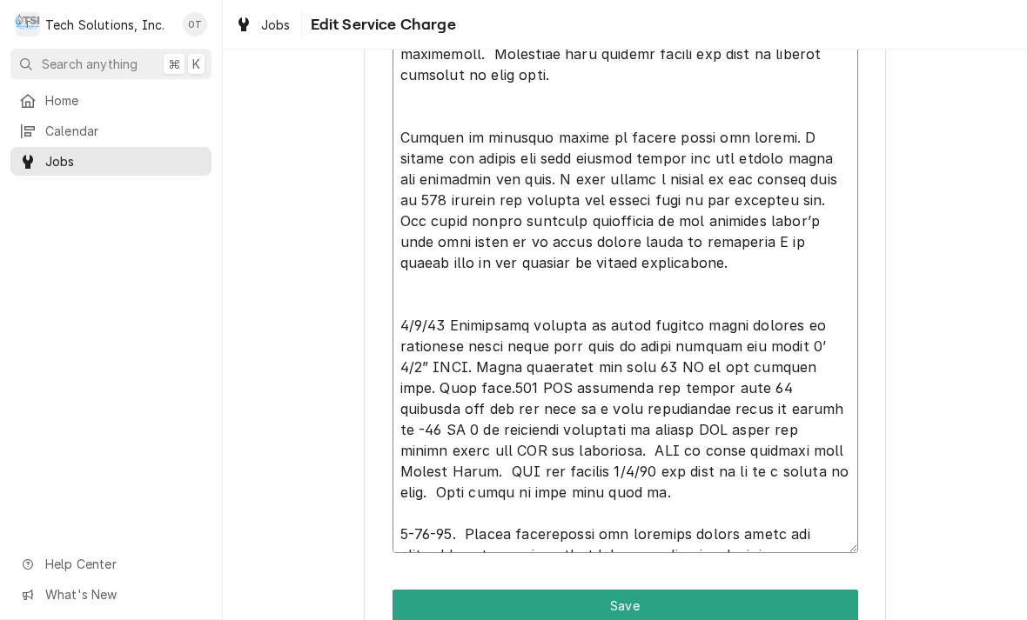
type textarea "x"
type textarea "NOTE TO BILLING: Bill per estimate 72 - This Job 518. Repair (2) Delfield salad…"
type textarea "x"
type textarea "NOTE TO BILLING: Bill per estimate 72 - This Job 518. Repair (2) Delfield salad…"
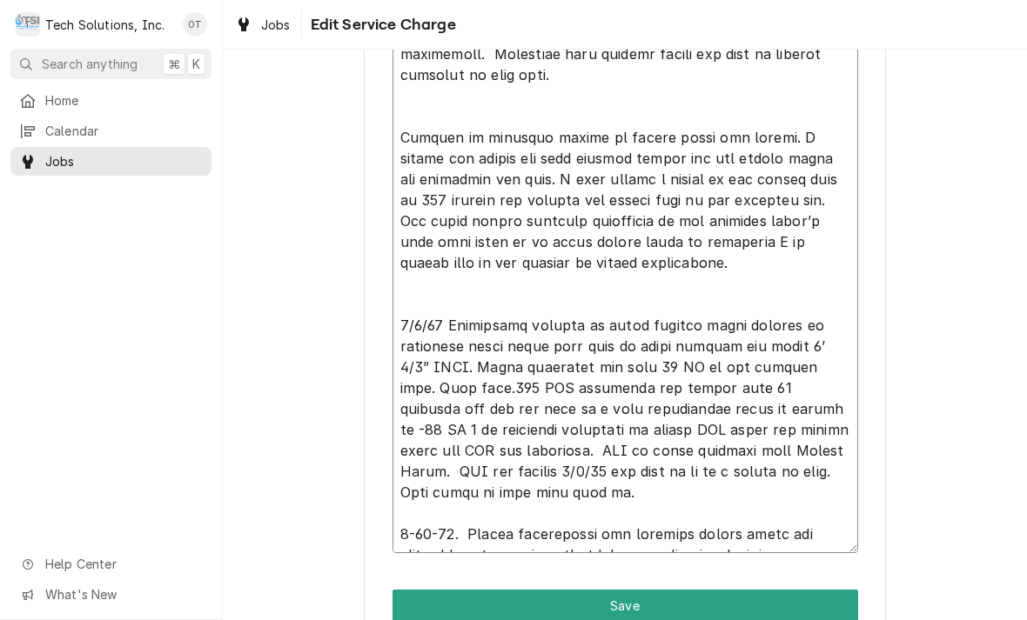
type textarea "x"
type textarea "NOTE TO BILLING: Bill per estimate 72 - This Job 518. Repair (2) Delfield salad…"
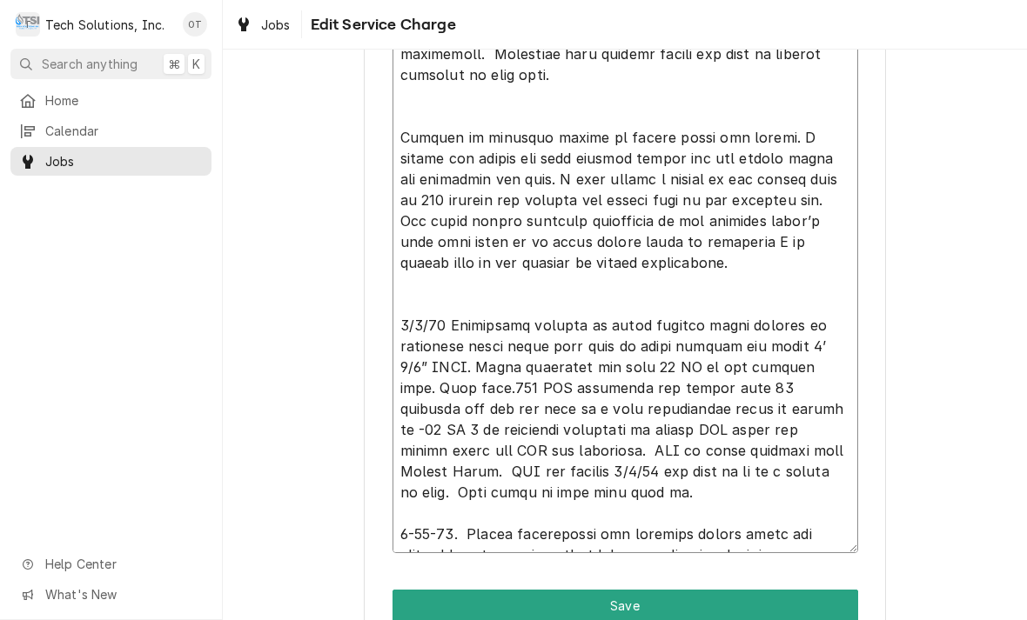
type textarea "x"
type textarea "NOTE TO BILLING: Bill per estimate 72 - This Job 518. Repair (2) Delfield salad…"
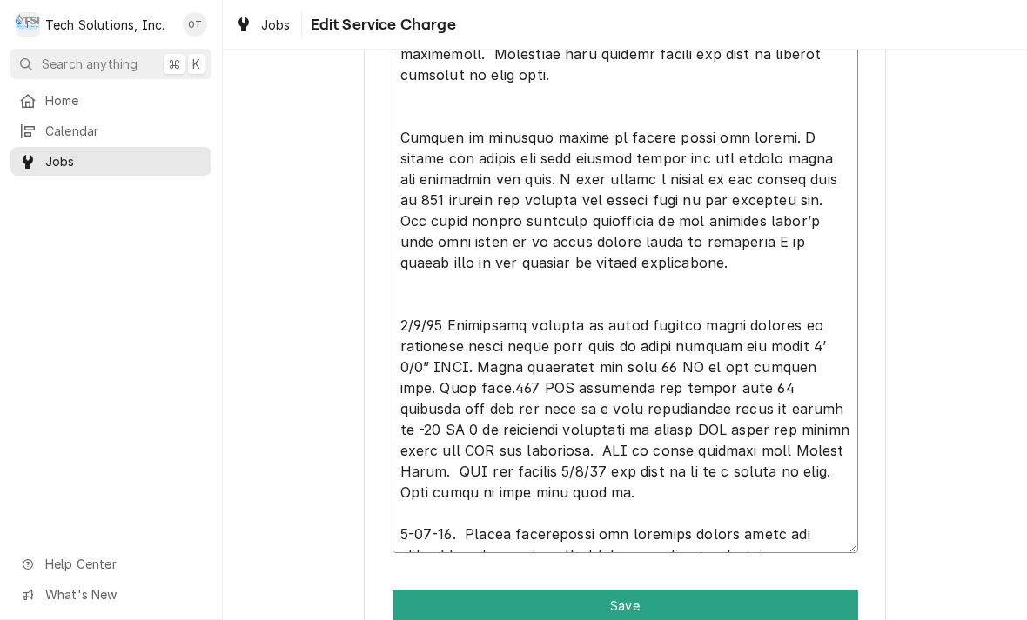
type textarea "x"
type textarea "NOTE TO BILLING: Bill per estimate 72 - This Job 518. Repair (2) Delfield salad…"
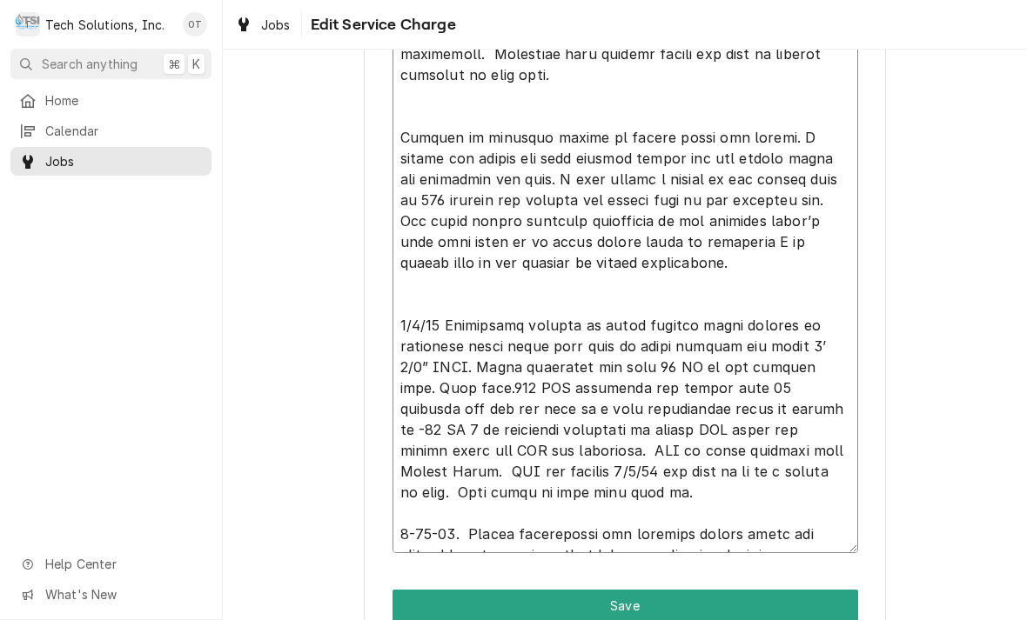
type textarea "x"
type textarea "NOTE TO BILLING: Bill per estimate 72 - This Job 518. Repair (2) Delfield salad…"
type textarea "x"
type textarea "NOTE TO BILLING: Bill per estimate 72 - This Job 518. Repair (2) Delfield salad…"
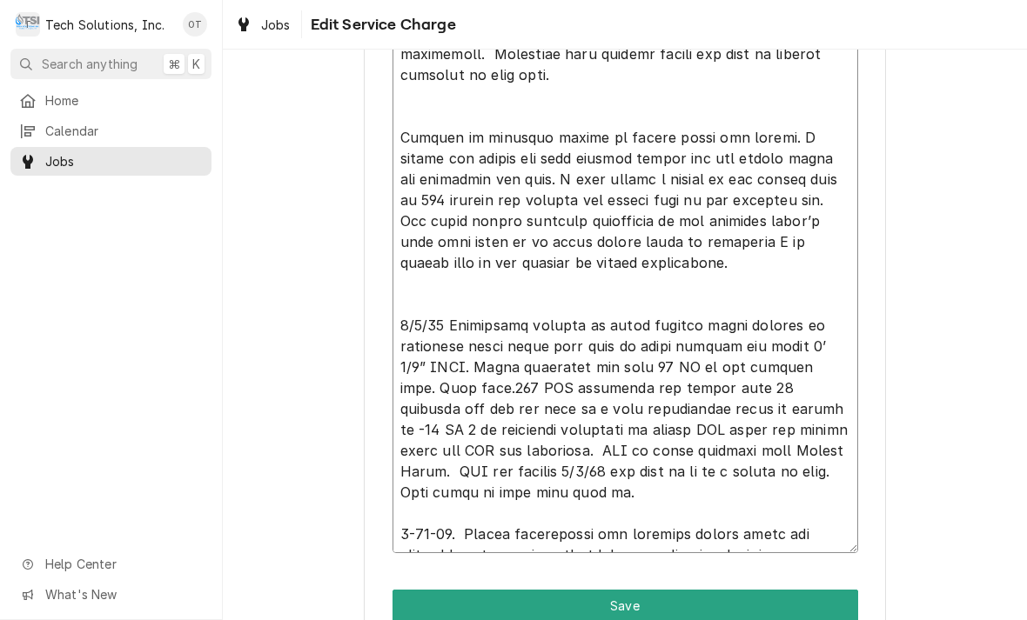
type textarea "x"
type textarea "NOTE TO BILLING: Bill per estimate 72 - This Job 518. Repair (2) Delfield salad…"
type textarea "x"
type textarea "NOTE TO BILLING: Bill per estimate 72 - This Job 518. Repair (2) Delfield salad…"
type textarea "x"
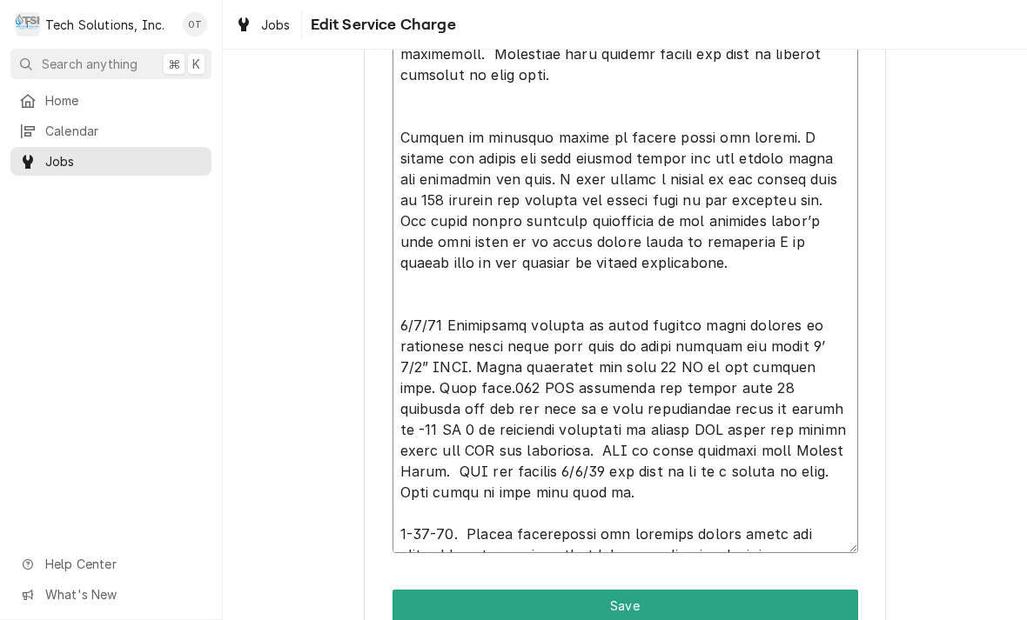
type textarea "NOTE TO BILLING: Bill per estimate 72 - This Job 518. Repair (2) Delfield salad…"
type textarea "x"
type textarea "NOTE TO BILLING: Bill per estimate 72 - This Job 518. Repair (2) Delfield salad…"
type textarea "x"
type textarea "NOTE TO BILLING: Bill per estimate 72 - This Job 518. Repair (2) Delfield salad…"
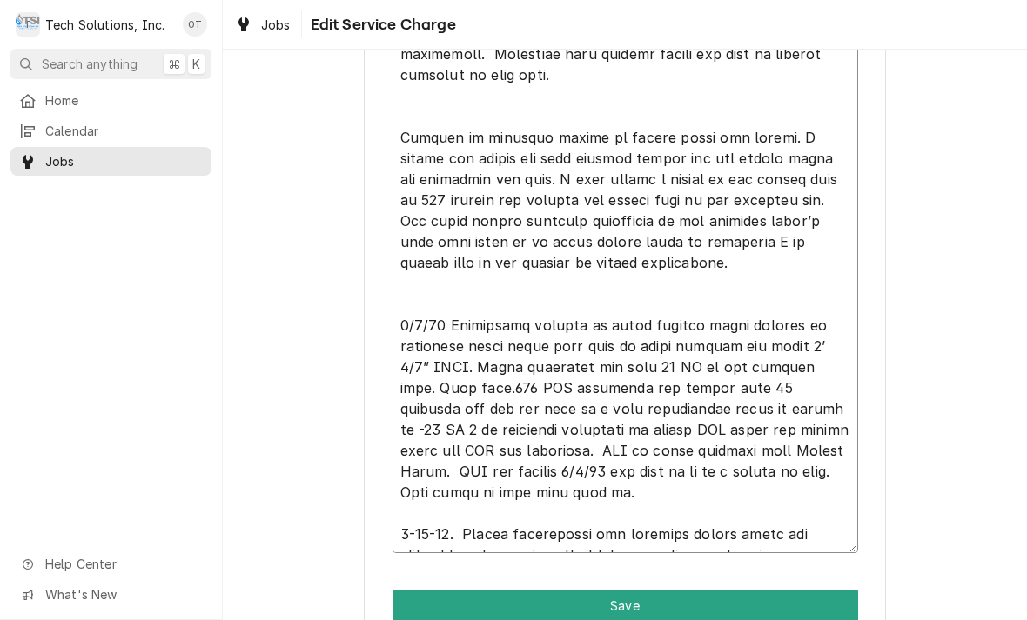
type textarea "x"
type textarea "NOTE TO BILLING: Bill per estimate 72 - This Job 518. Repair (2) Delfield salad…"
type textarea "x"
type textarea "NOTE TO BILLING: Bill per estimate 72 - This Job 518. Repair (2) Delfield salad…"
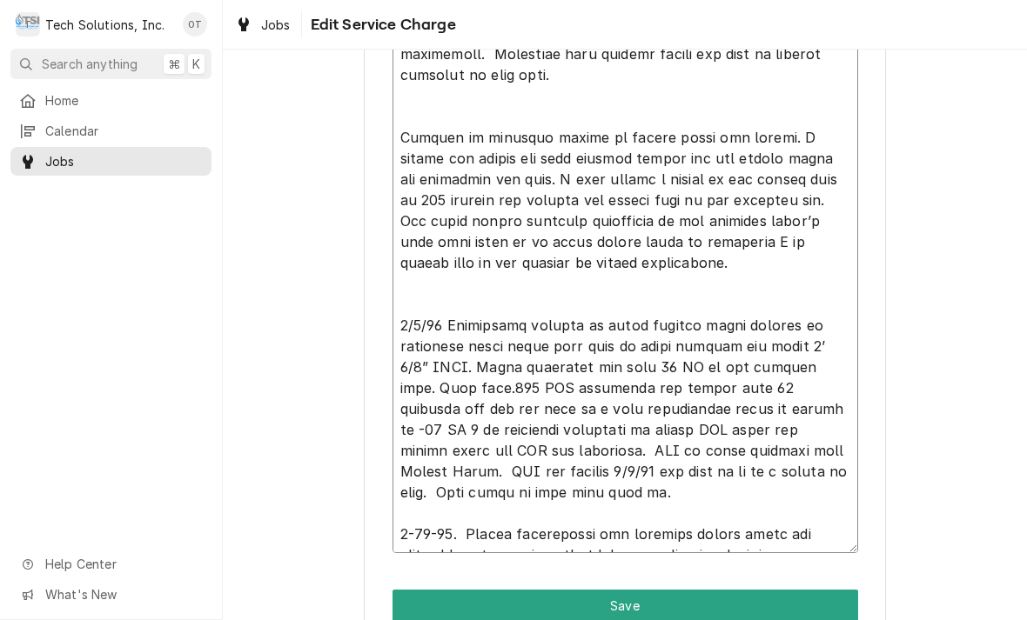
type textarea "x"
type textarea "NOTE TO BILLING: Bill per estimate 72 - This Job 518. Repair (2) Delfield salad…"
type textarea "x"
type textarea "NOTE TO BILLING: Bill per estimate 72 - This Job 518. Repair (2) Delfield salad…"
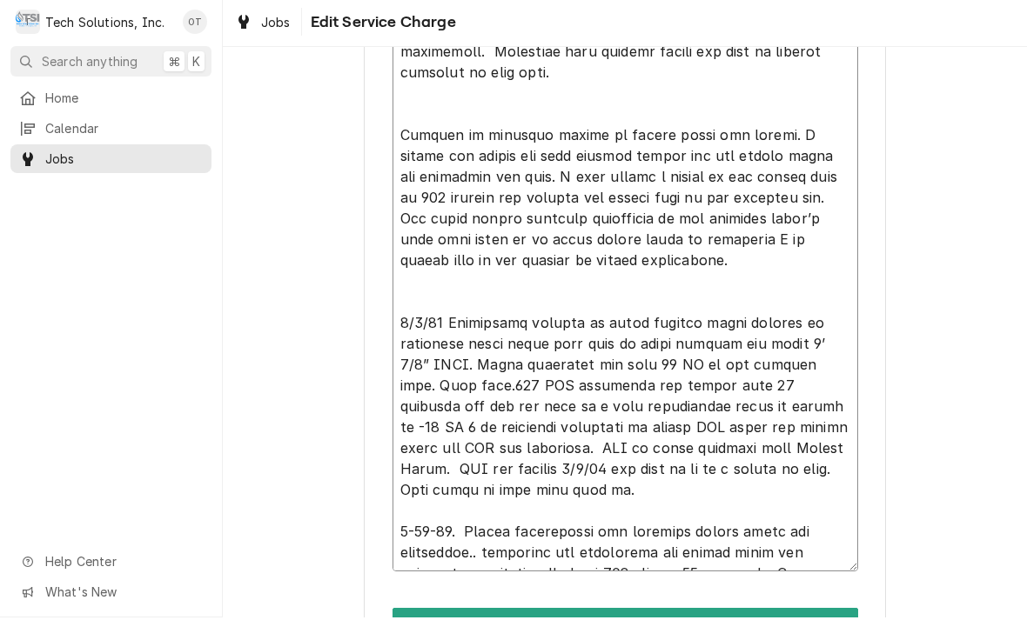
type textarea "x"
type textarea "NOTE TO BILLING: Bill per estimate 72 - This Job 518. Repair (2) Delfield salad…"
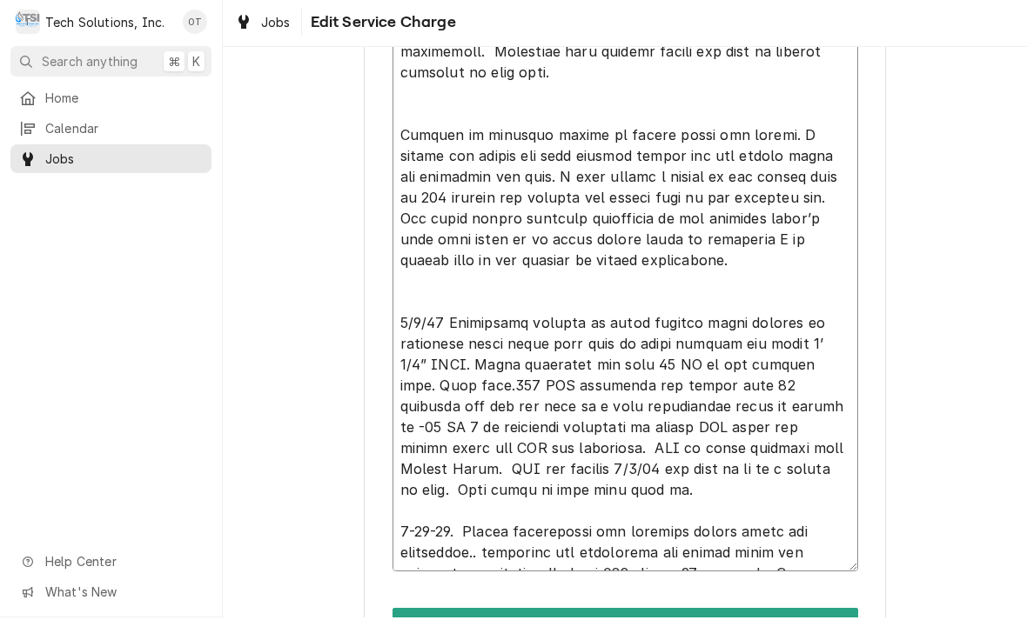
type textarea "x"
type textarea "NOTE TO BILLING: Bill per estimate 72 - This Job 518. Repair (2) Delfield salad…"
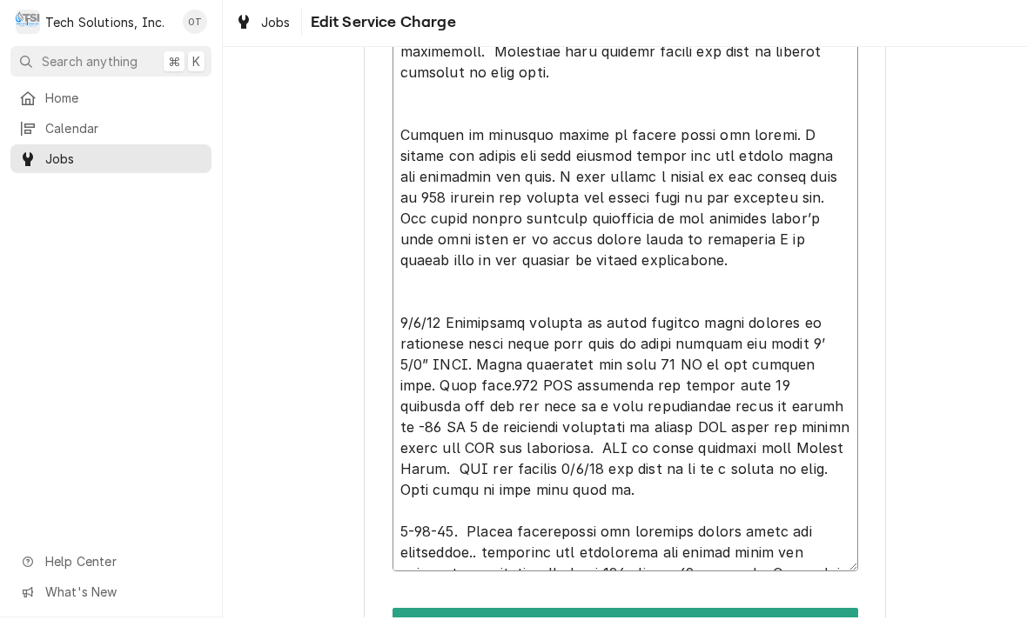
type textarea "x"
type textarea "NOTE TO BILLING: Bill per estimate 72 - This Job 518. Repair (2) Delfield salad…"
type textarea "x"
type textarea "NOTE TO BILLING: Bill per estimate 72 - This Job 518. Repair (2) Delfield salad…"
type textarea "x"
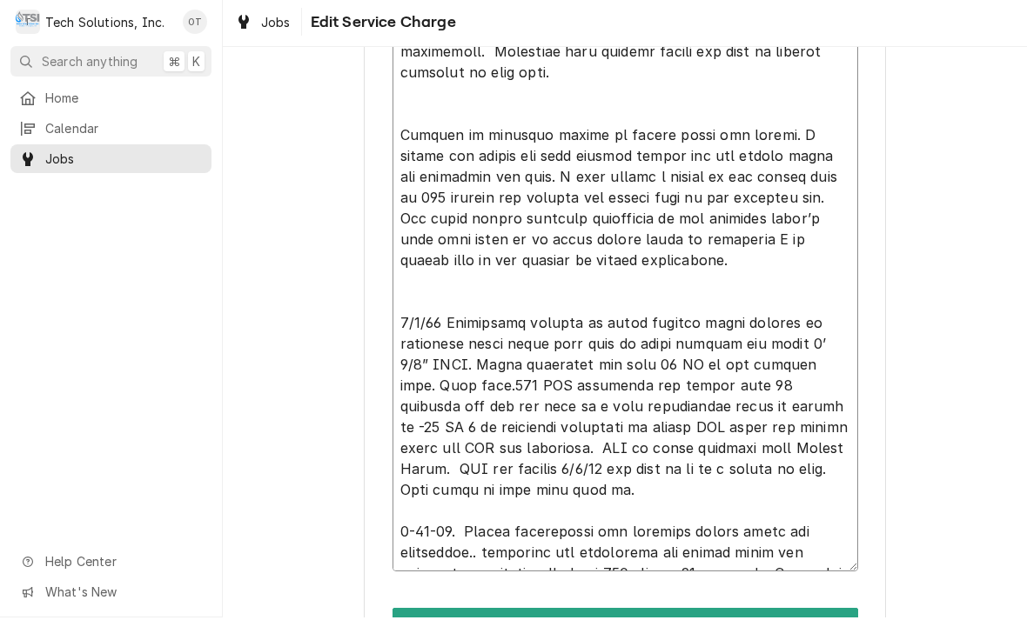
type textarea "NOTE TO BILLING: Bill per estimate 72 - This Job 518. Repair (2) Delfield salad…"
type textarea "x"
type textarea "NOTE TO BILLING: Bill per estimate 72 - This Job 518. Repair (2) Delfield salad…"
type textarea "x"
type textarea "NOTE TO BILLING: Bill per estimate 72 - This Job 518. Repair (2) Delfield salad…"
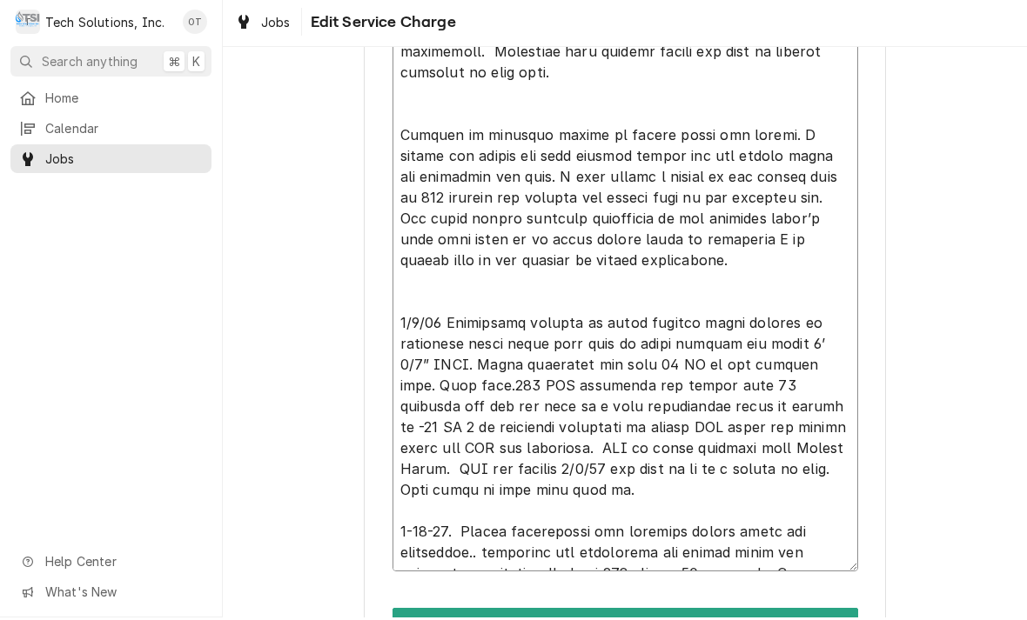
type textarea "x"
type textarea "NOTE TO BILLING: Bill per estimate 72 - This Job 518. Repair (2) Delfield salad…"
type textarea "x"
type textarea "NOTE TO BILLING: Bill per estimate 72 - This Job 518. Repair (2) Delfield salad…"
type textarea "x"
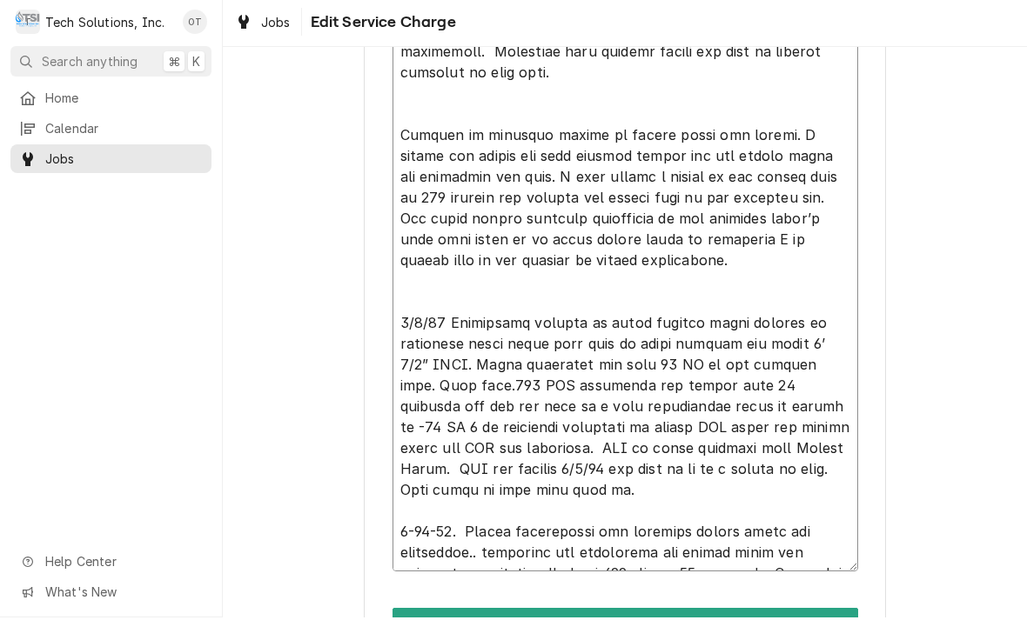
type textarea "NOTE TO BILLING: Bill per estimate 72 - This Job 518. Repair (2) Delfield salad…"
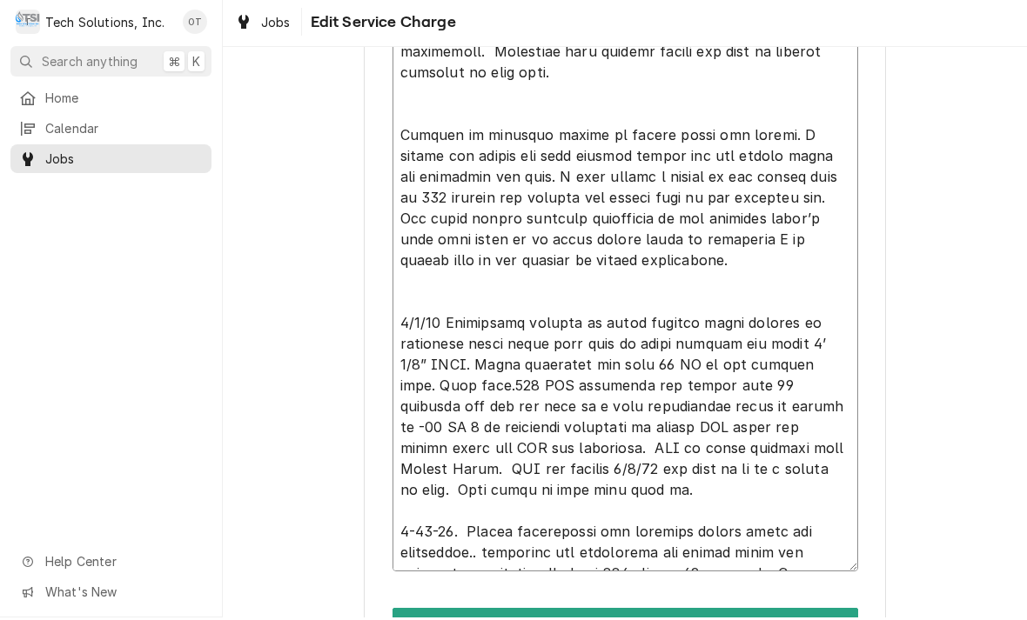
type textarea "x"
type textarea "NOTE TO BILLING: Bill per estimate 72 - This Job 518. Repair (2) Delfield salad…"
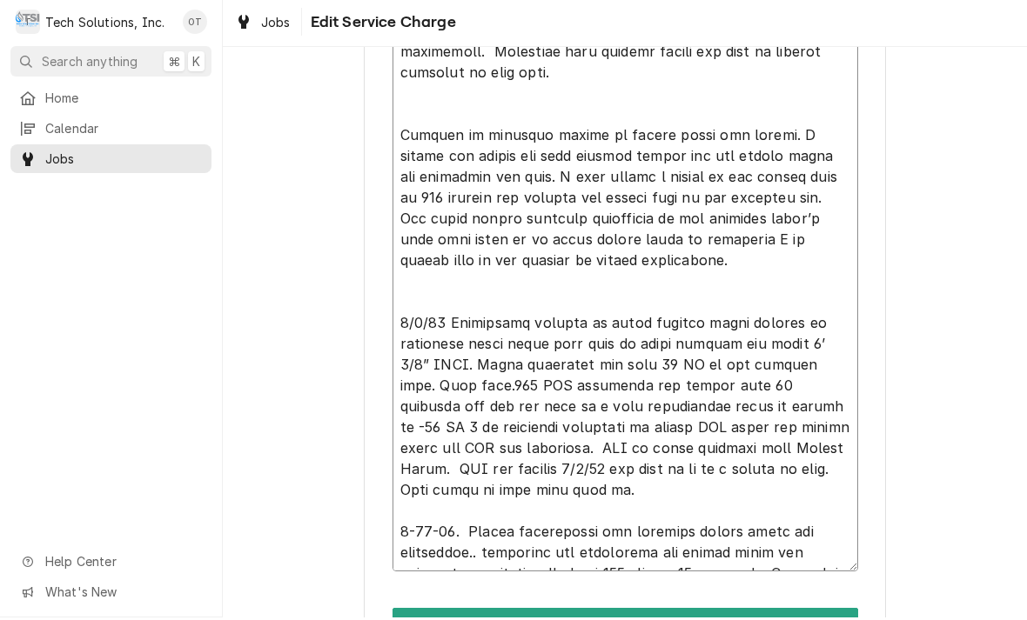
type textarea "x"
type textarea "NOTE TO BILLING: Bill per estimate 72 - This Job 518. Repair (2) Delfield salad…"
type textarea "x"
type textarea "NOTE TO BILLING: Bill per estimate 72 - This Job 518. Repair (2) Delfield salad…"
type textarea "x"
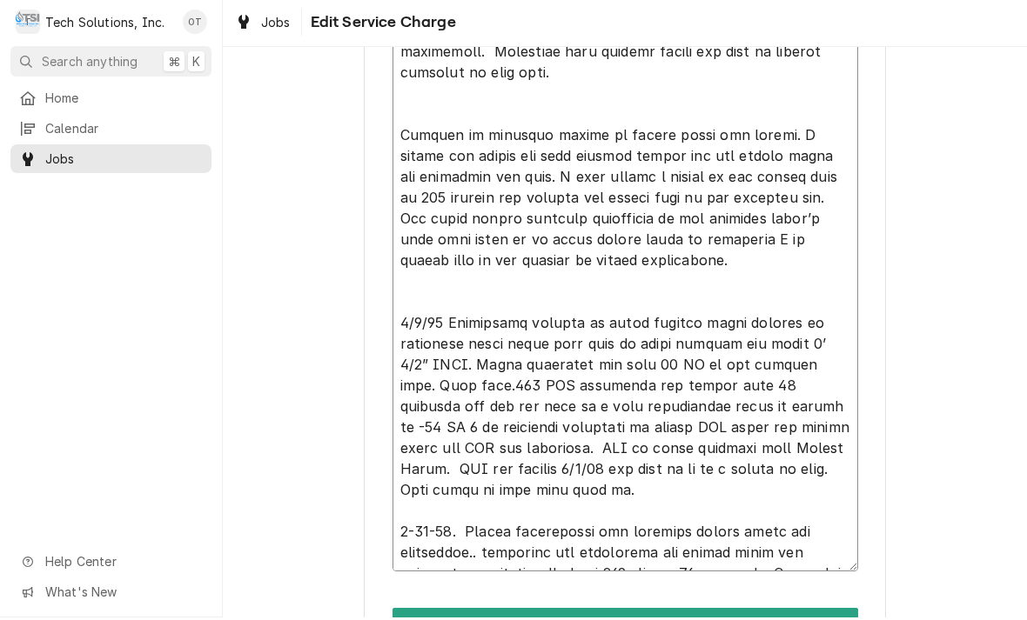
type textarea "NOTE TO BILLING: Bill per estimate 72 - This Job 518. Repair (2) Delfield salad…"
type textarea "x"
type textarea "NOTE TO BILLING: Bill per estimate 72 - This Job 518. Repair (2) Delfield salad…"
type textarea "x"
type textarea "NOTE TO BILLING: Bill per estimate 72 - This Job 518. Repair (2) Delfield salad…"
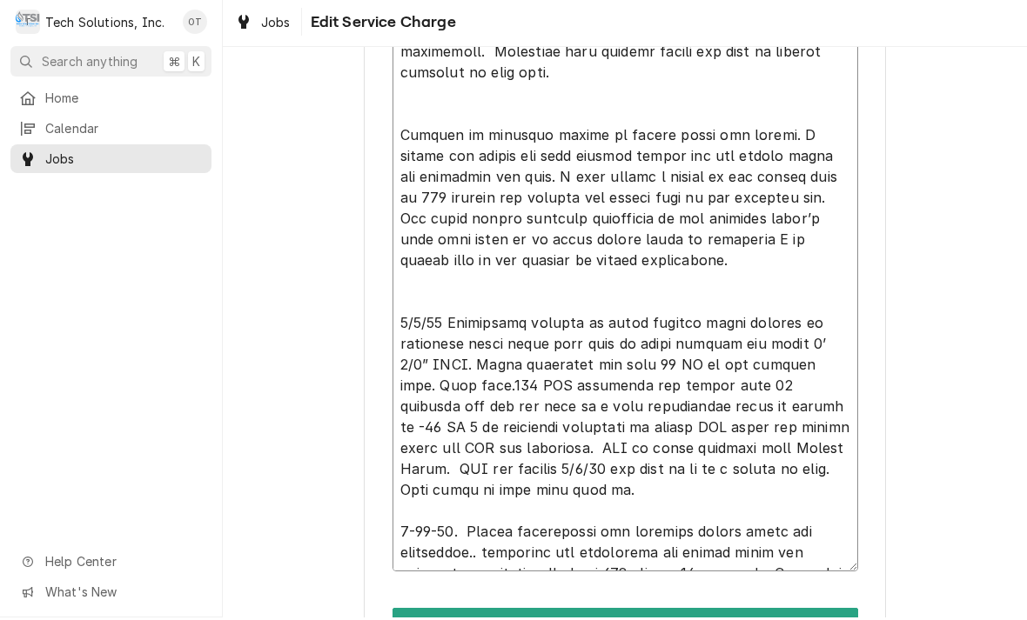
type textarea "x"
type textarea "NOTE TO BILLING: Bill per estimate 72 - This Job 518. Repair (2) Delfield salad…"
type textarea "x"
type textarea "NOTE TO BILLING: Bill per estimate 72 - This Job 518. Repair (2) Delfield salad…"
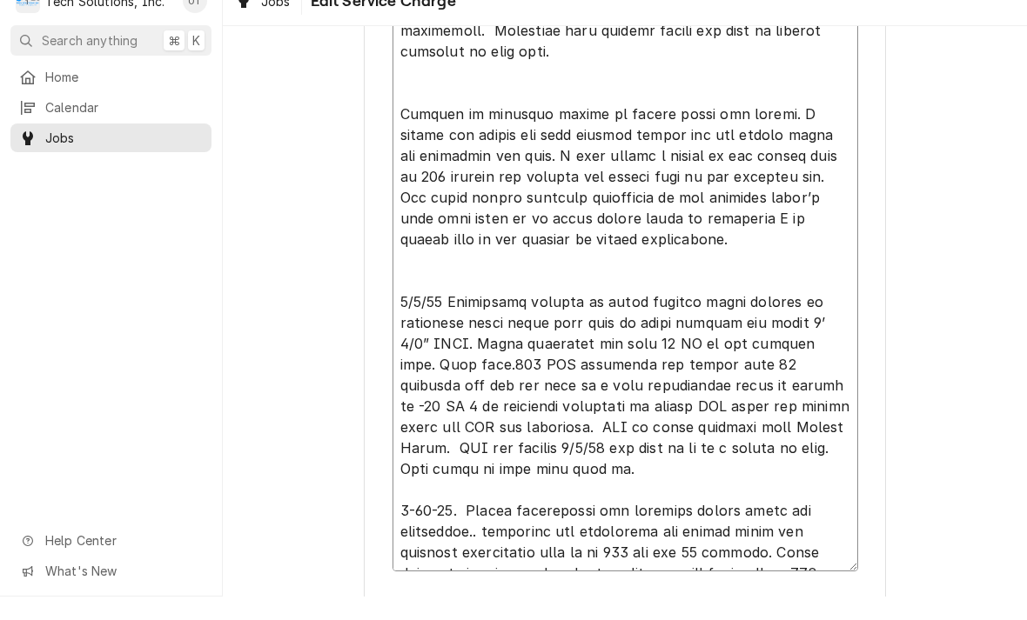
type textarea "x"
type textarea "NOTE TO BILLING: Bill per estimate 72 - This Job 518. Repair (2) Delfield salad…"
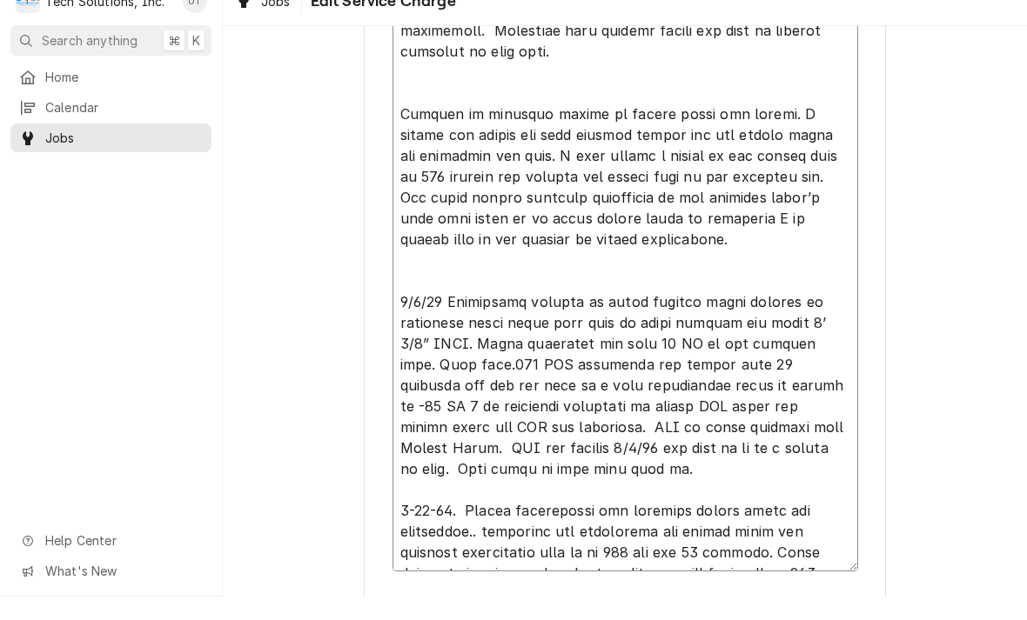
type textarea "x"
type textarea "NOTE TO BILLING: Bill per estimate 72 - This Job 518. Repair (2) Delfield salad…"
type textarea "x"
type textarea "NOTE TO BILLING: Bill per estimate 72 - This Job 518. Repair (2) Delfield salad…"
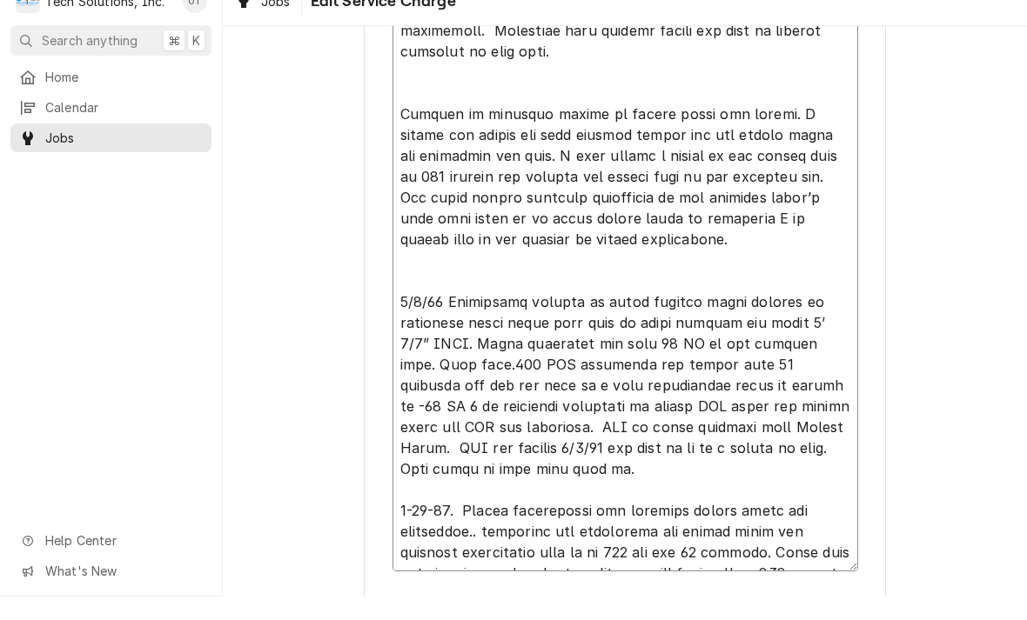
type textarea "x"
type textarea "NOTE TO BILLING: Bill per estimate 72 - This Job 518. Repair (2) Delfield salad…"
type textarea "x"
type textarea "NOTE TO BILLING: Bill per estimate 72 - This Job 518. Repair (2) Delfield salad…"
type textarea "x"
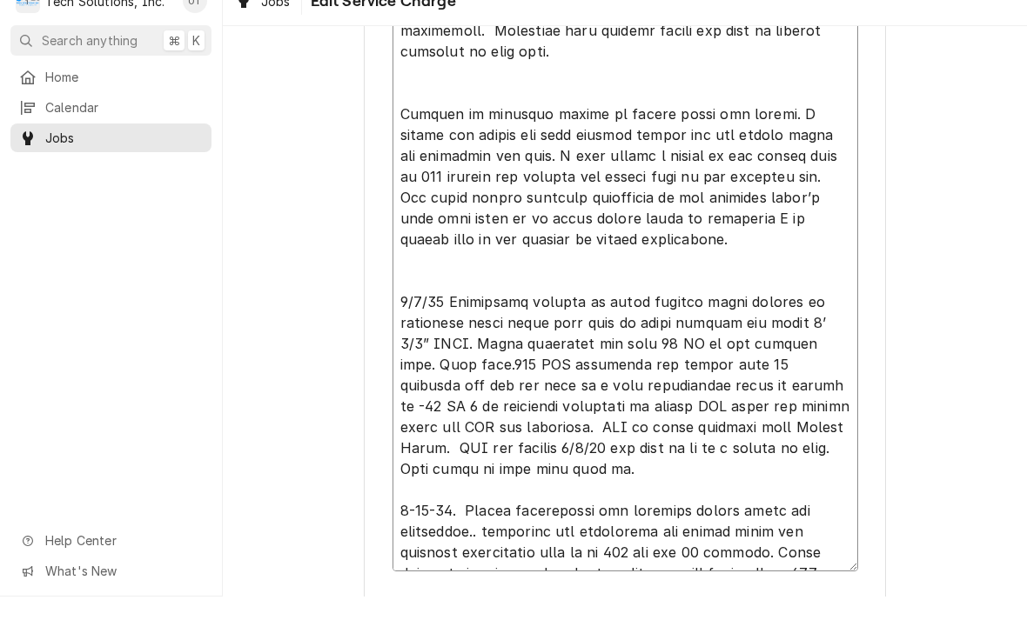
type textarea "NOTE TO BILLING: Bill per estimate 72 - This Job 518. Repair (2) Delfield salad…"
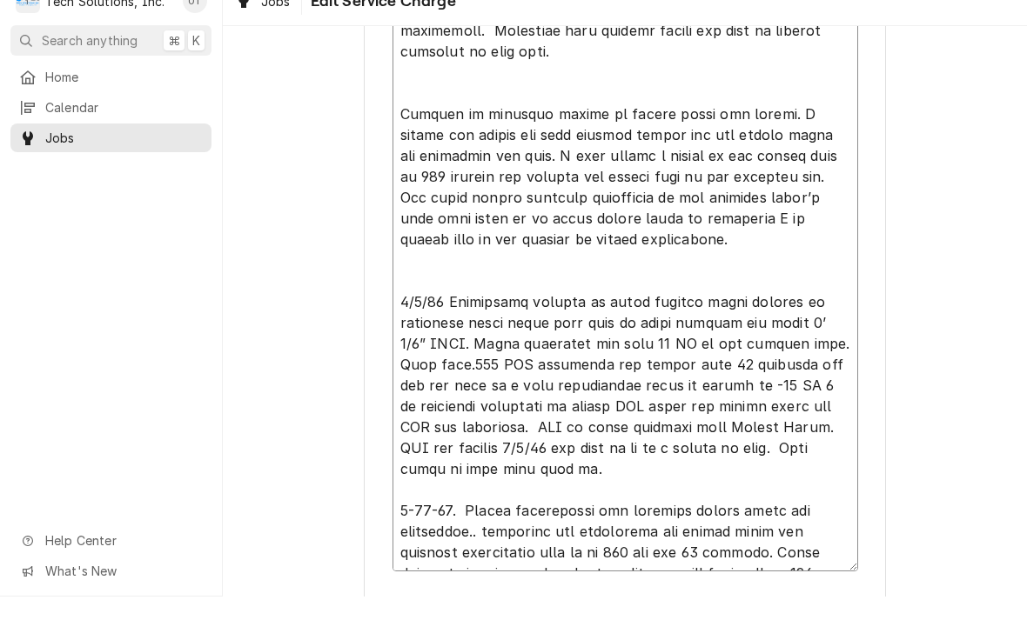
type textarea "x"
type textarea "NOTE TO BILLING: Bill per estimate 72 - This Job 518. Repair (2) Delfield salad…"
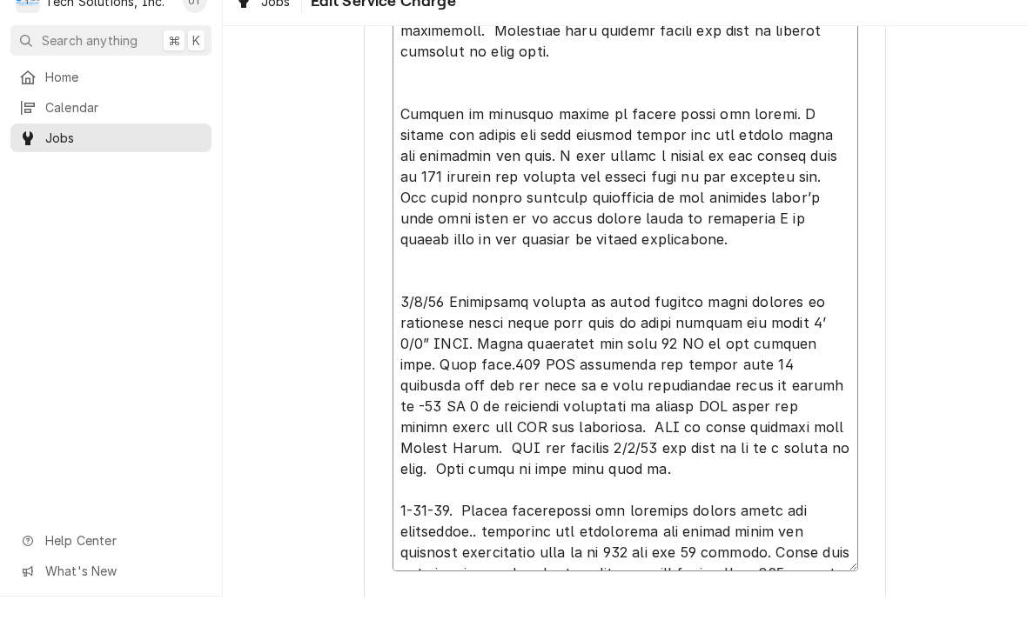
type textarea "x"
type textarea "NOTE TO BILLING: Bill per estimate 72 - This Job 518. Repair (2) Delfield salad…"
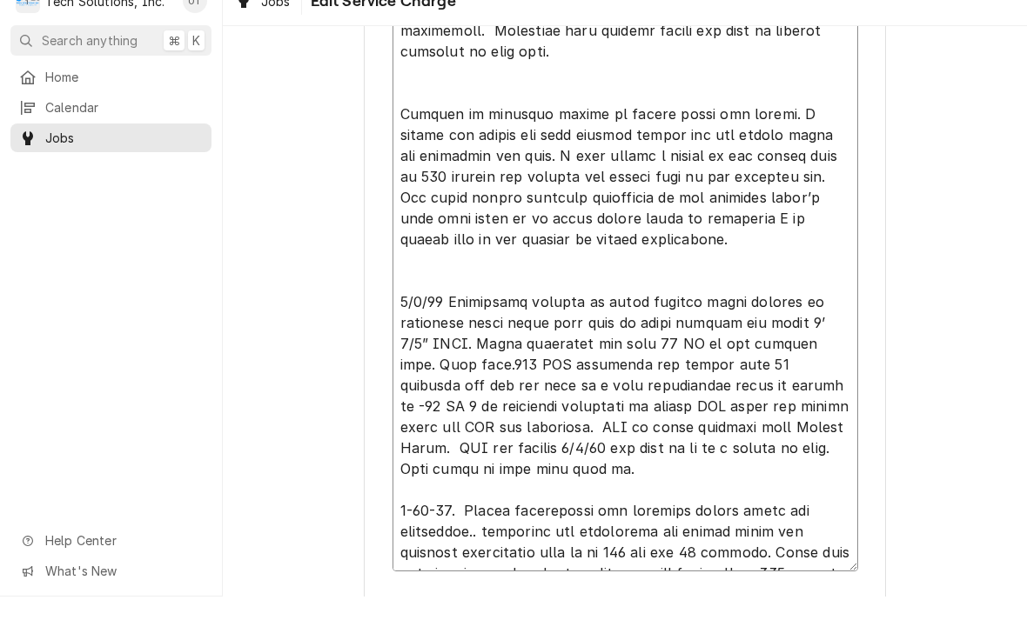
type textarea "x"
type textarea "NOTE TO BILLING: Bill per estimate 72 - This Job 518. Repair (2) Delfield salad…"
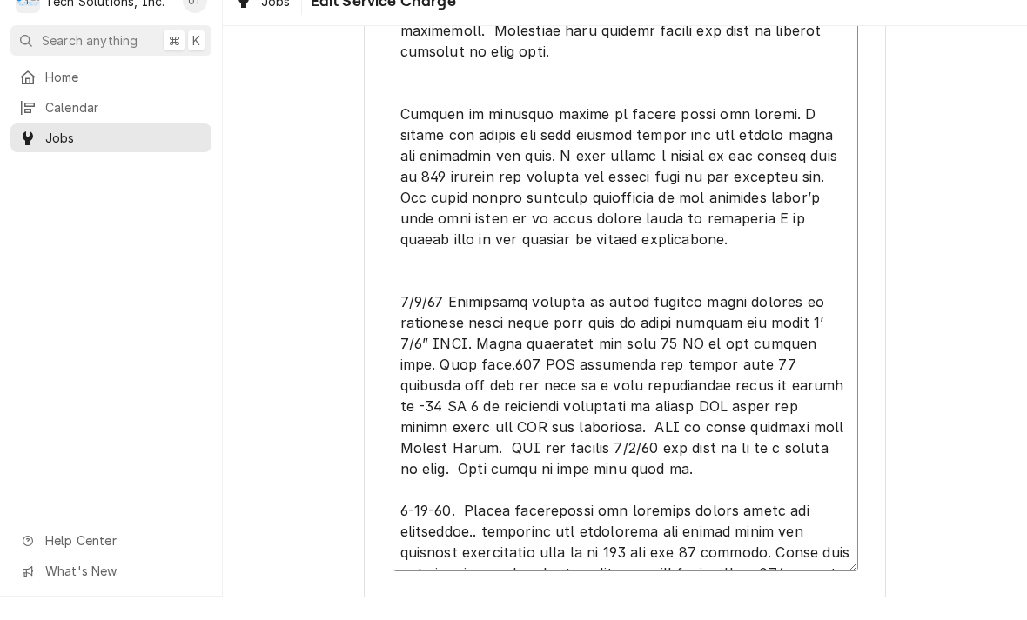
type textarea "x"
type textarea "NOTE TO BILLING: Bill per estimate 72 - This Job 518. Repair (2) Delfield salad…"
type textarea "x"
type textarea "NOTE TO BILLING: Bill per estimate 72 - This Job 518. Repair (2) Delfield salad…"
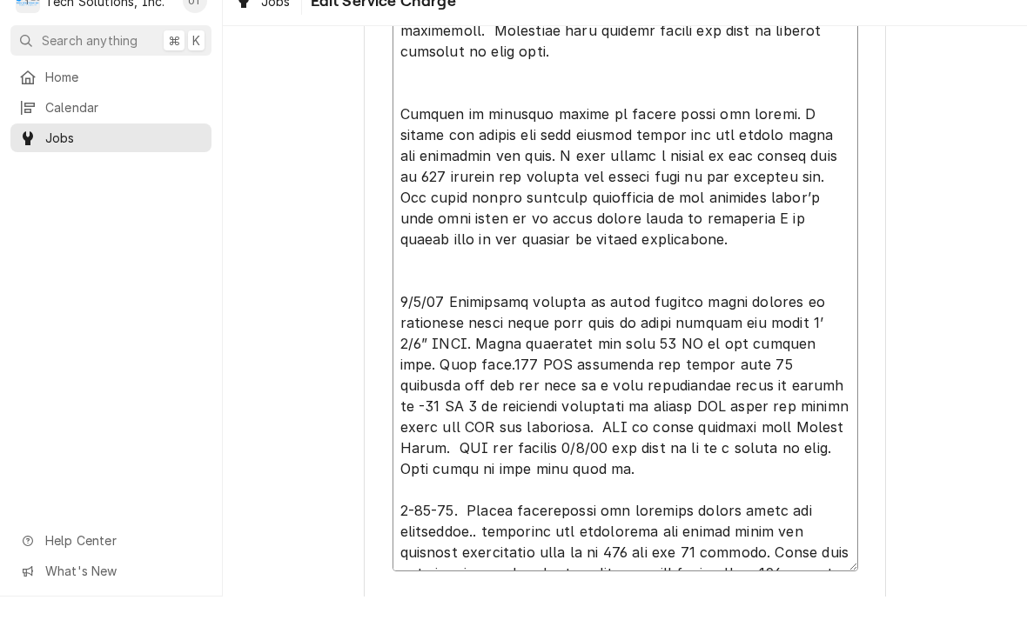
type textarea "x"
type textarea "NOTE TO BILLING: Bill per estimate 72 - This Job 518. Repair (2) Delfield salad…"
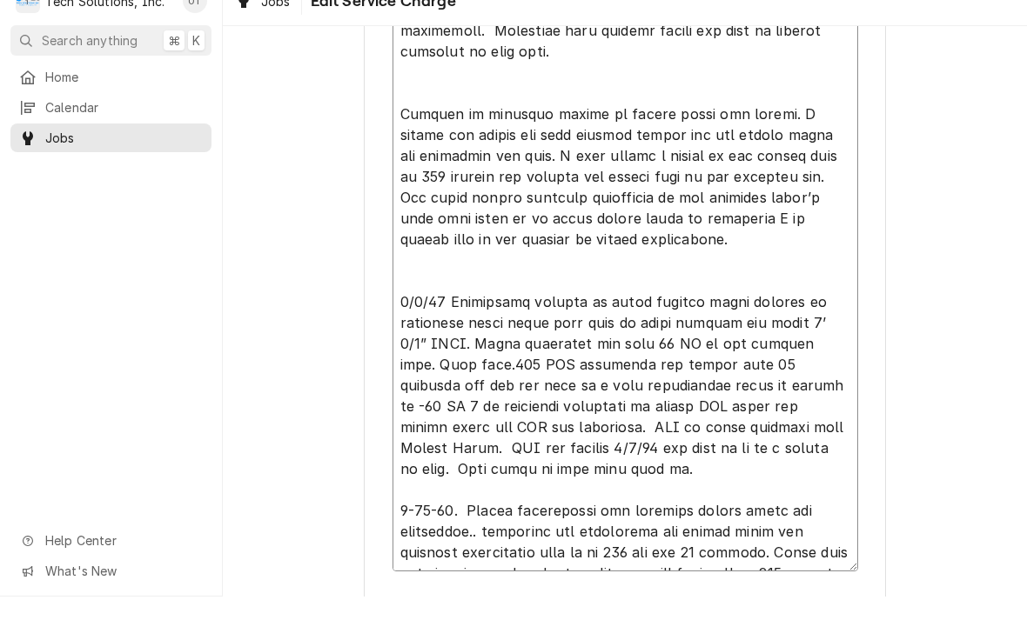
type textarea "x"
type textarea "NOTE TO BILLING: Bill per estimate 72 - This Job 518. Repair (2) Delfield salad…"
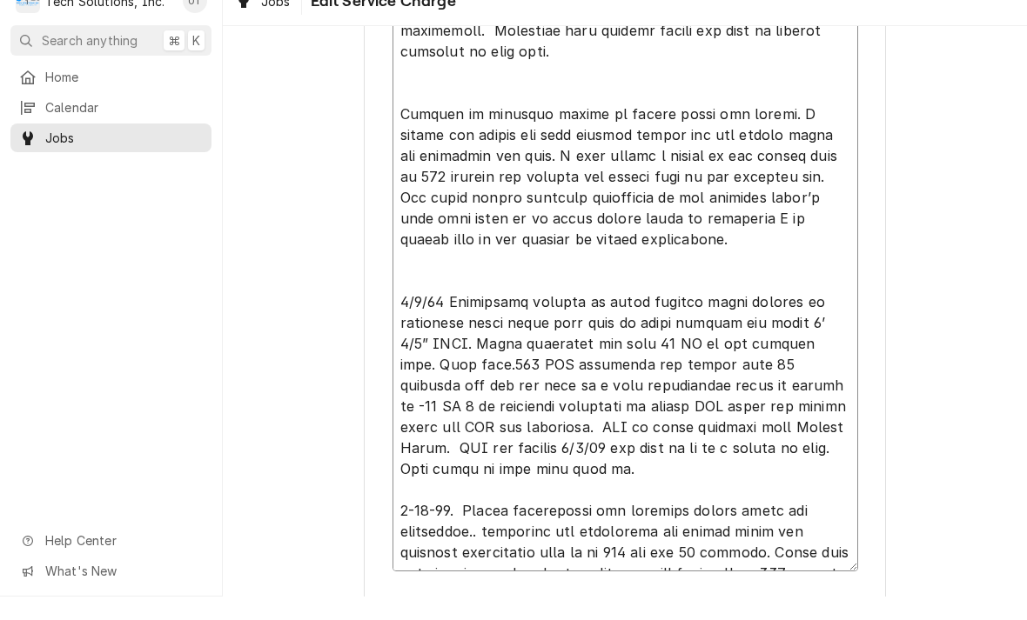
type textarea "x"
type textarea "NOTE TO BILLING: Bill per estimate 72 - This Job 518. Repair (2) Delfield salad…"
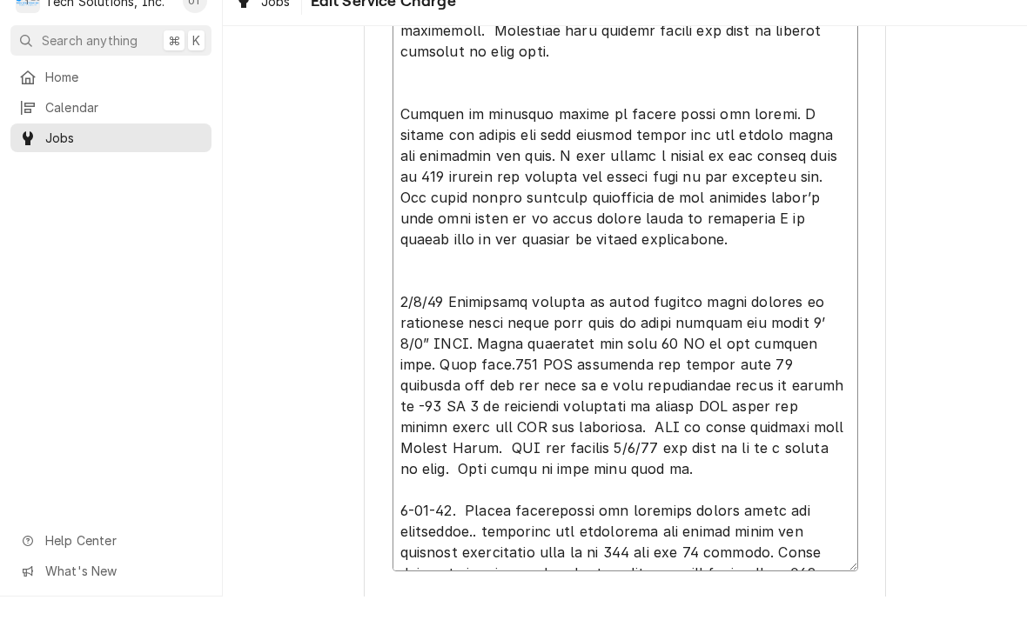
type textarea "x"
type textarea "NOTE TO BILLING: Bill per estimate 72 - This Job 518. Repair (2) Delfield salad…"
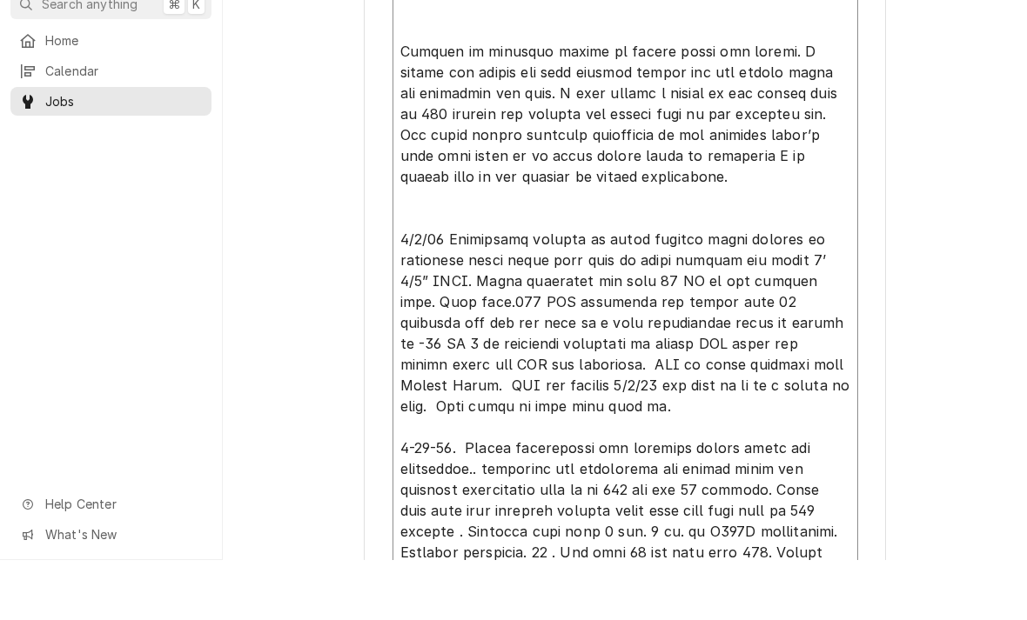
scroll to position [1252, 0]
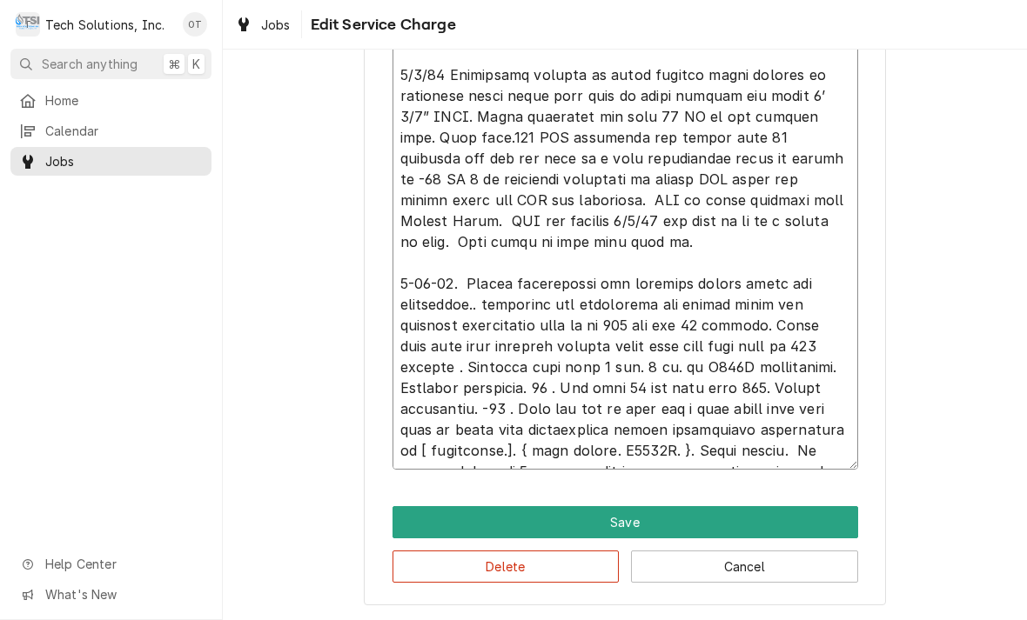
scroll to position [1456, 0]
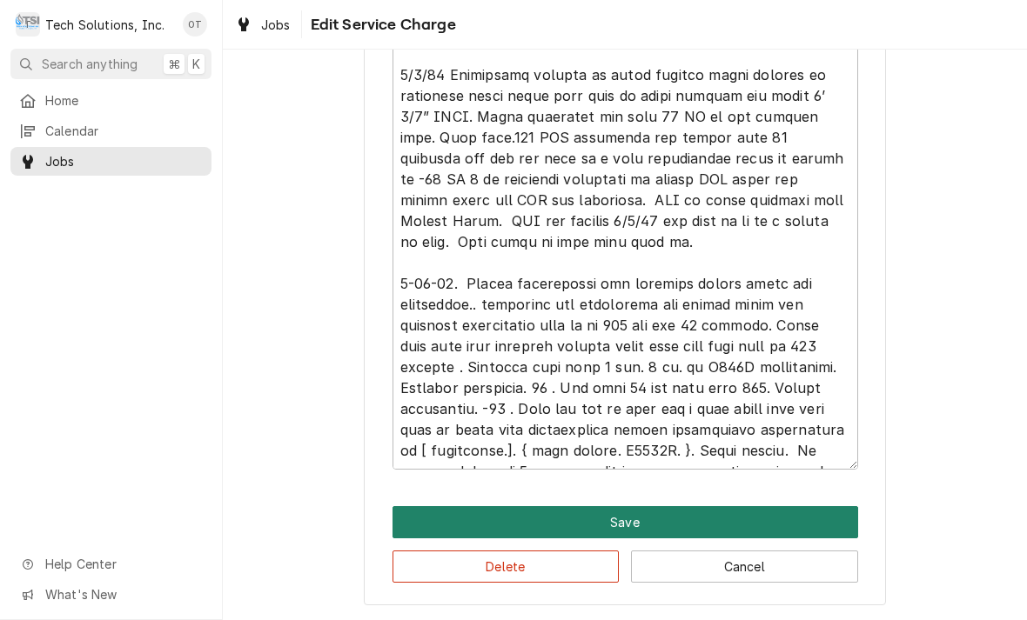
click at [625, 513] on button "Save" at bounding box center [624, 522] width 465 height 32
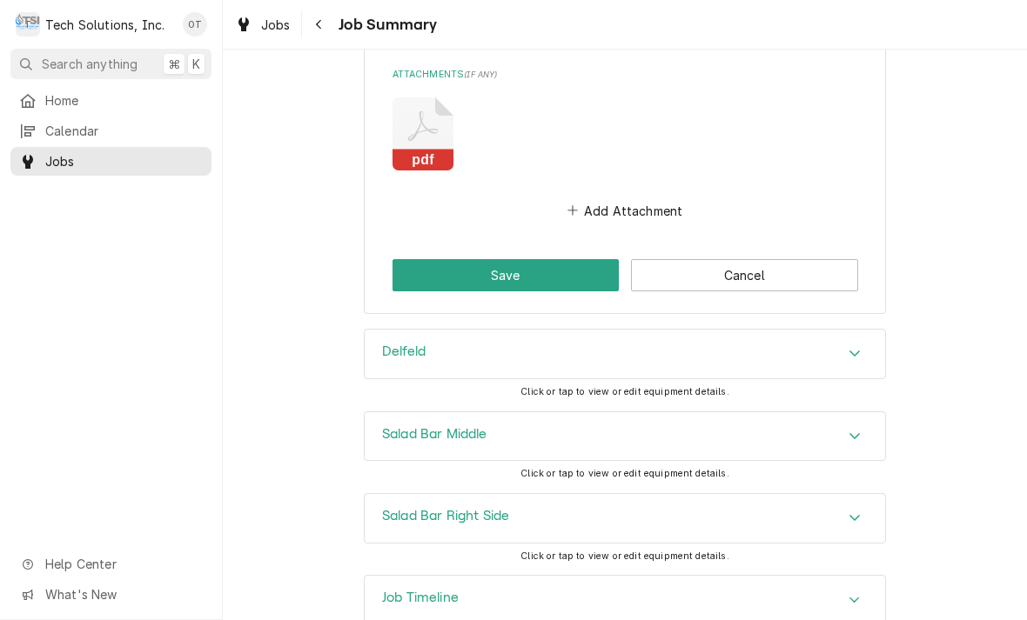
scroll to position [4384, 0]
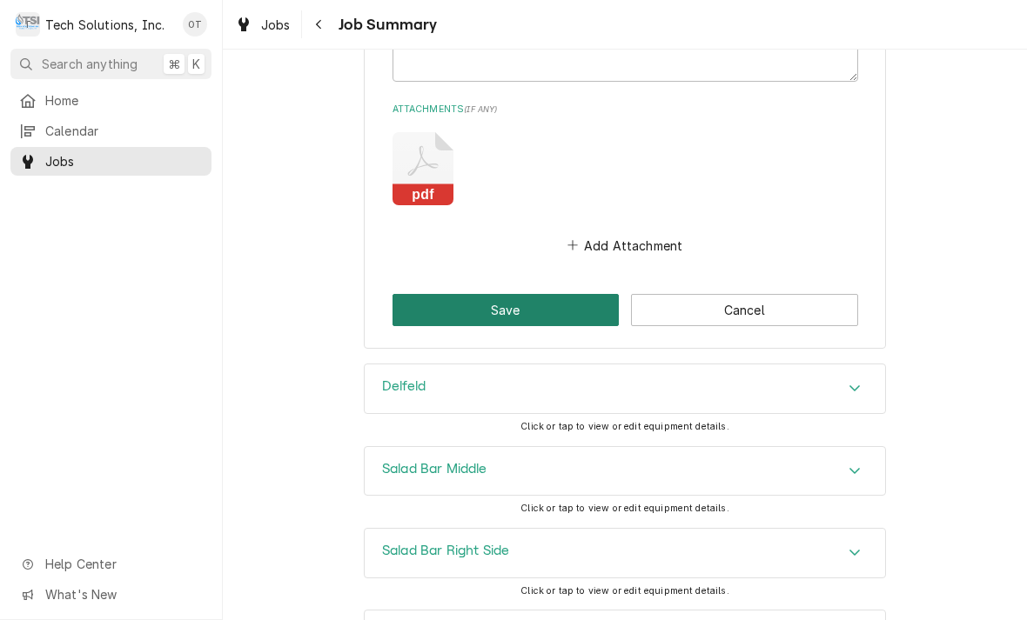
click at [507, 294] on button "Save" at bounding box center [505, 310] width 227 height 32
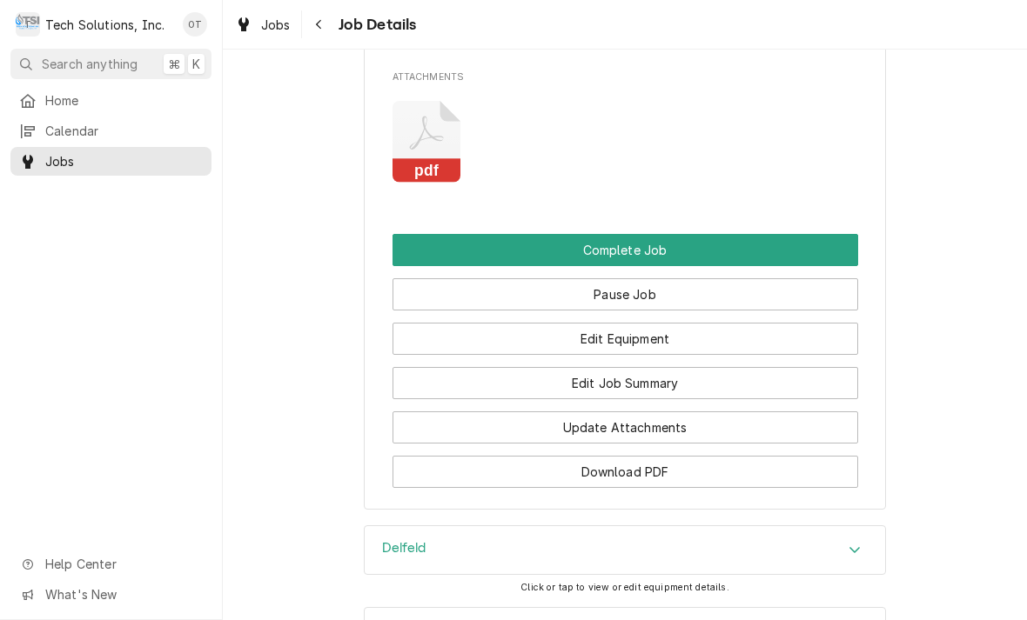
scroll to position [1901, 0]
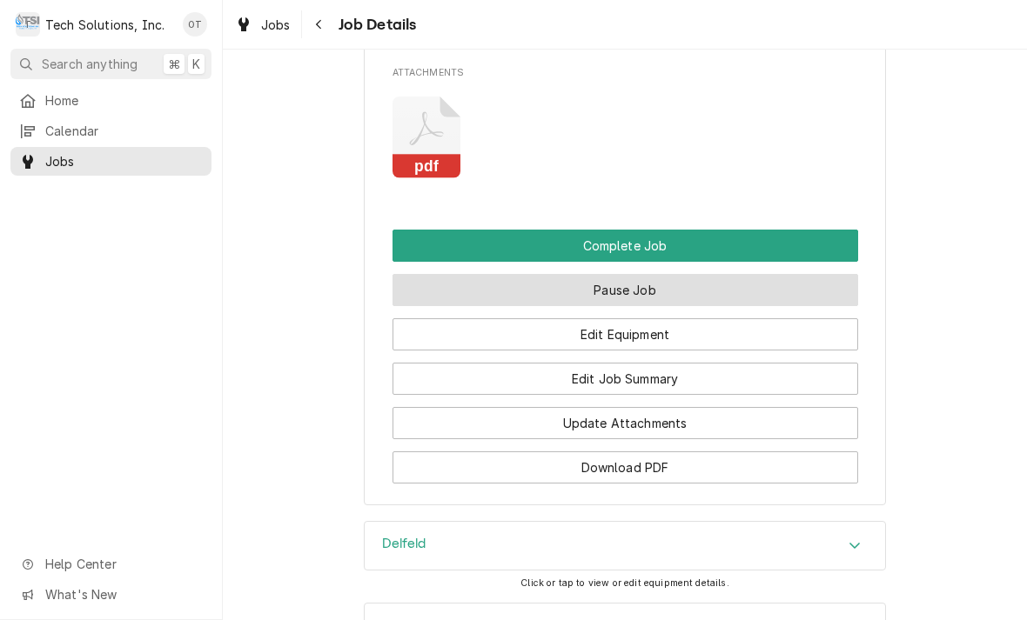
click at [638, 274] on button "Pause Job" at bounding box center [624, 290] width 465 height 32
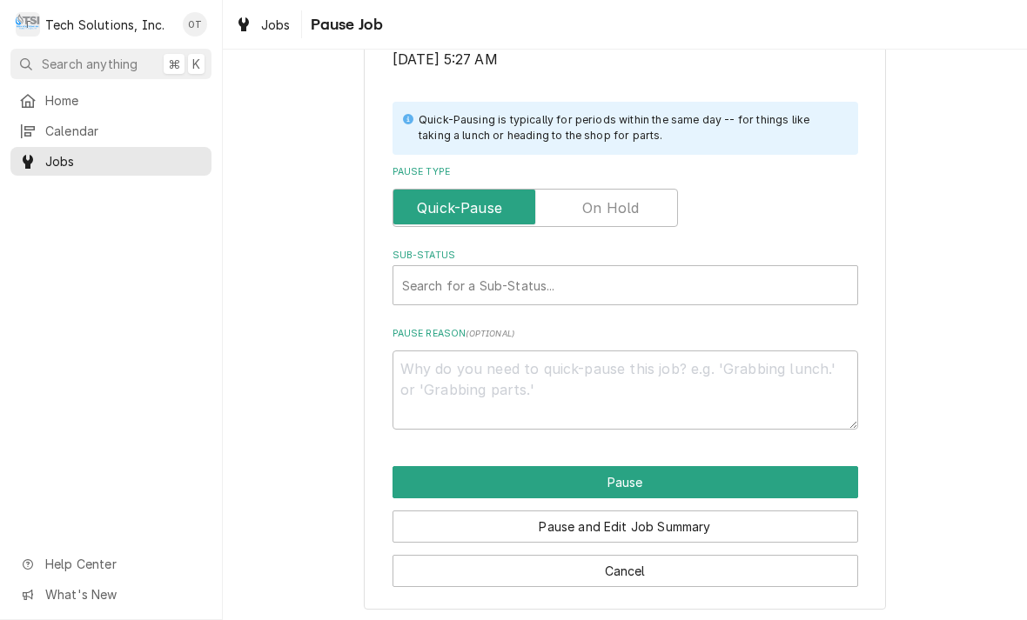
scroll to position [350, 0]
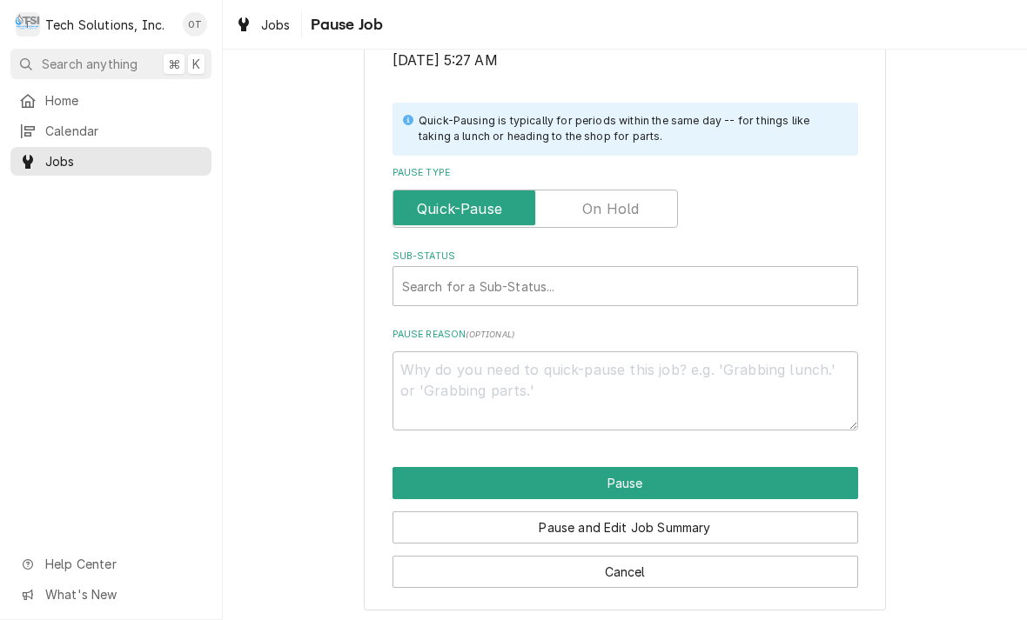
click at [599, 208] on label "Pause Type" at bounding box center [534, 209] width 285 height 38
click at [599, 208] on input "Pause Type" at bounding box center [535, 209] width 270 height 38
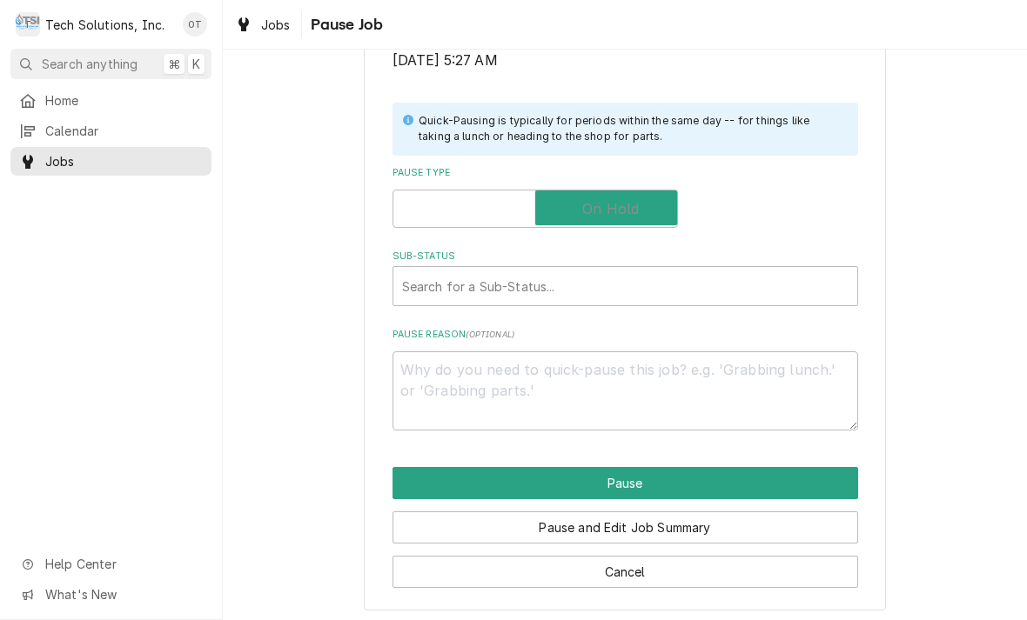
checkbox input "true"
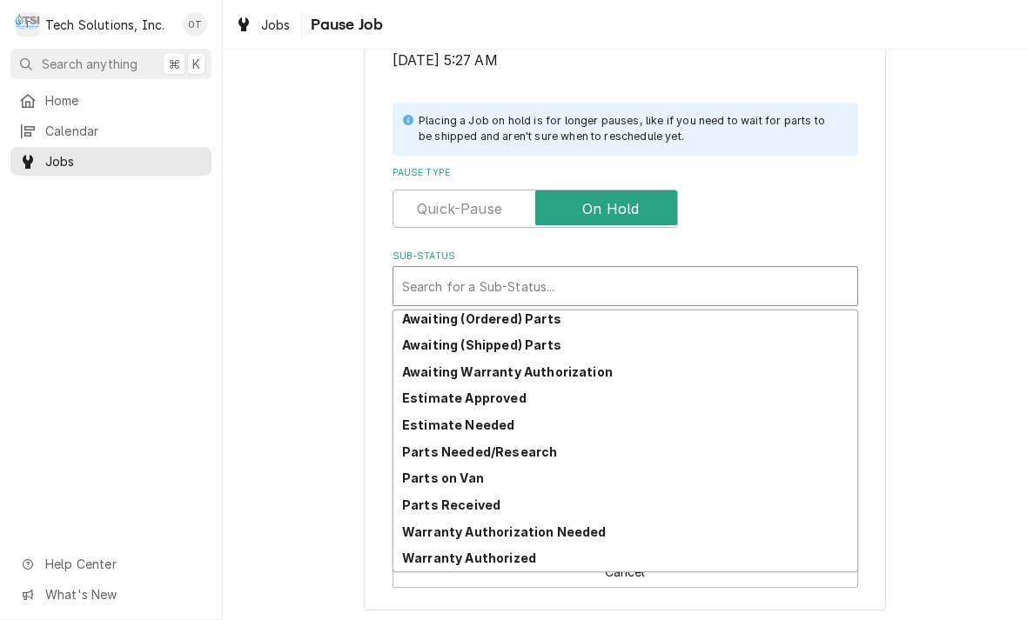
scroll to position [85, 0]
click at [470, 418] on strong "Estimate Needed" at bounding box center [458, 425] width 112 height 15
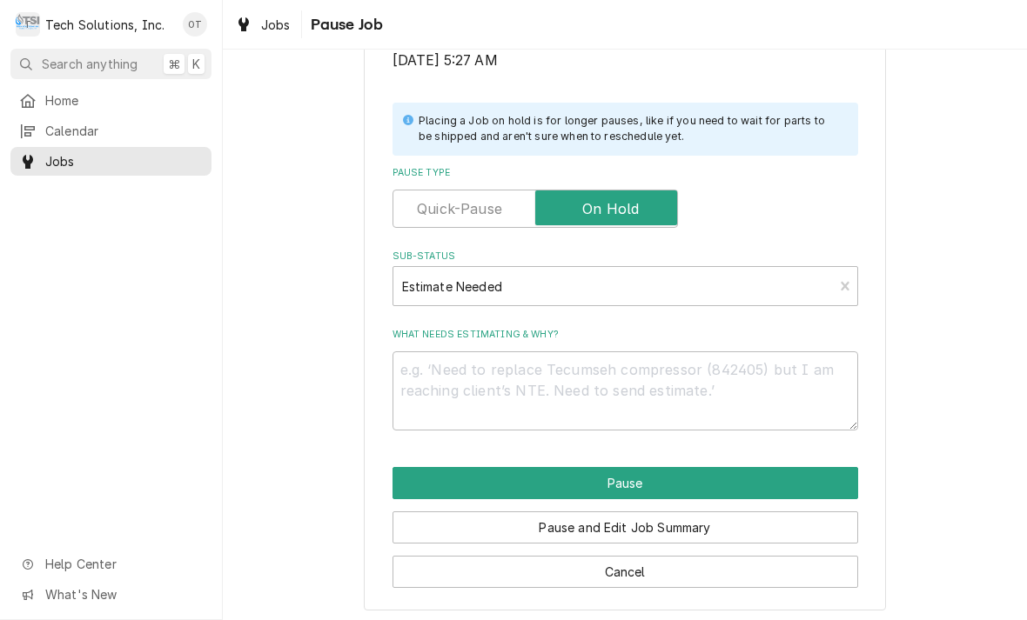
scroll to position [329, 0]
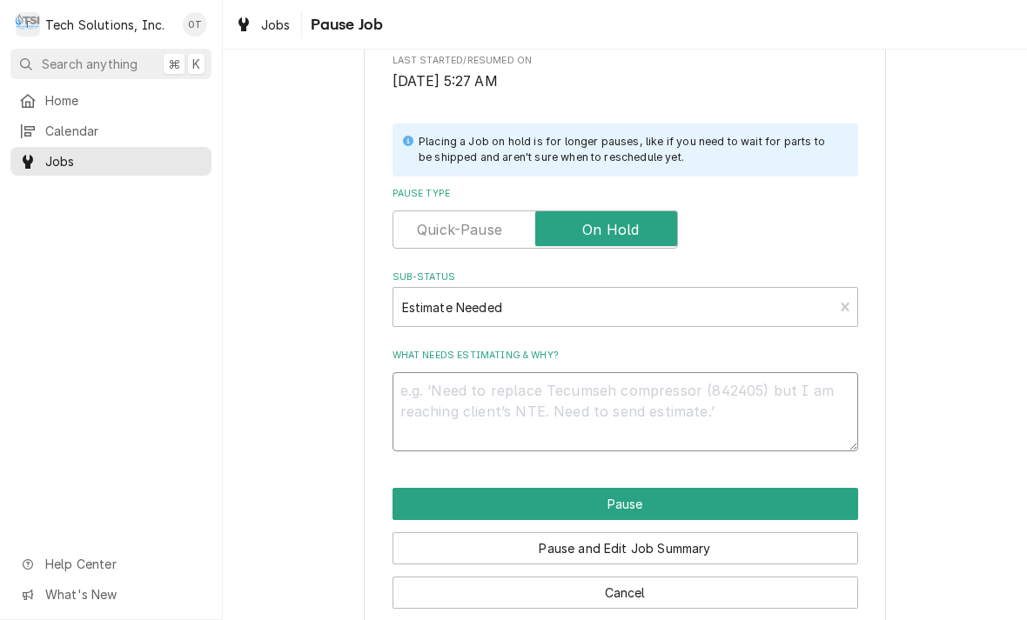
click at [449, 382] on textarea "What needs estimating & why?" at bounding box center [624, 411] width 465 height 79
type textarea "x"
type textarea "G"
type textarea "x"
type textarea "GM"
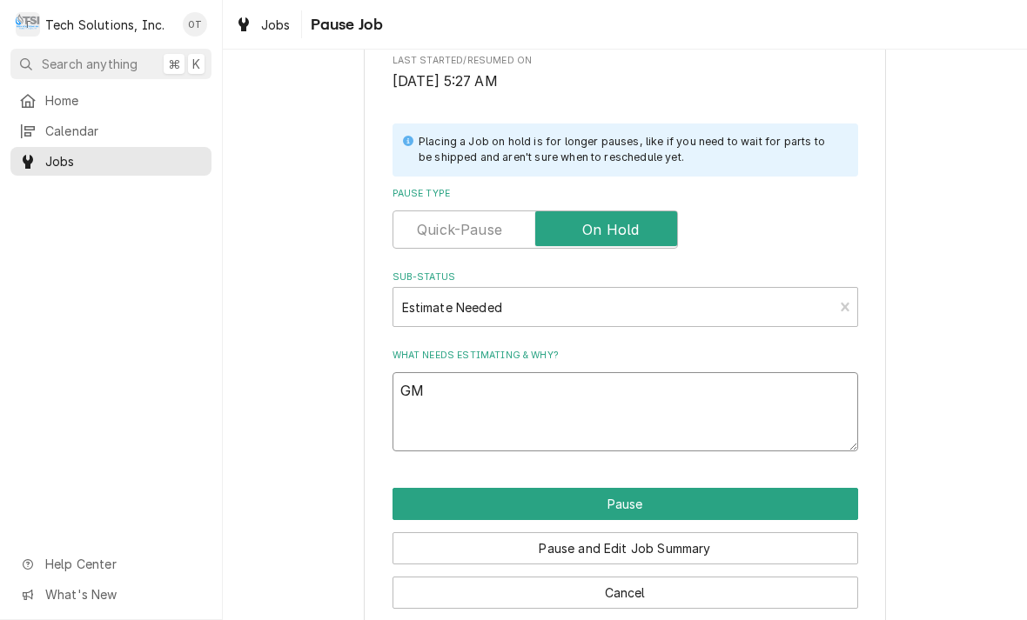
type textarea "x"
type textarea "GM wants"
type textarea "x"
type textarea "GM wants a"
type textarea "x"
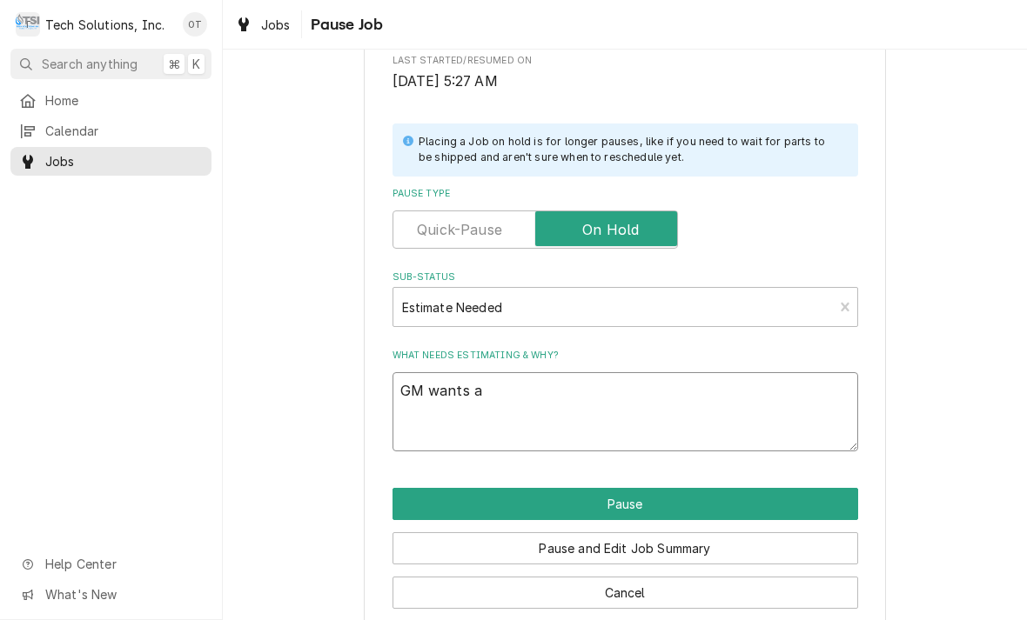
type textarea "GM wants a quote."
type textarea "x"
type textarea "GM wants a quote for"
type textarea "x"
type textarea "GM wants a quote for."
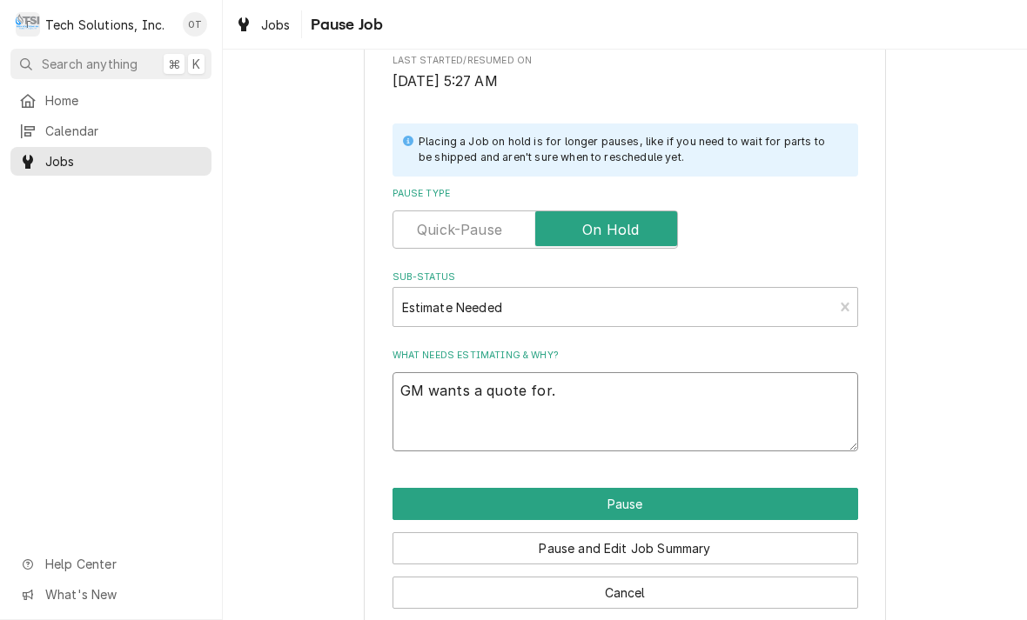
type textarea "x"
type textarea "GM wants a quote for two"
type textarea "x"
type textarea "GM wants a quote for two replacement."
type textarea "x"
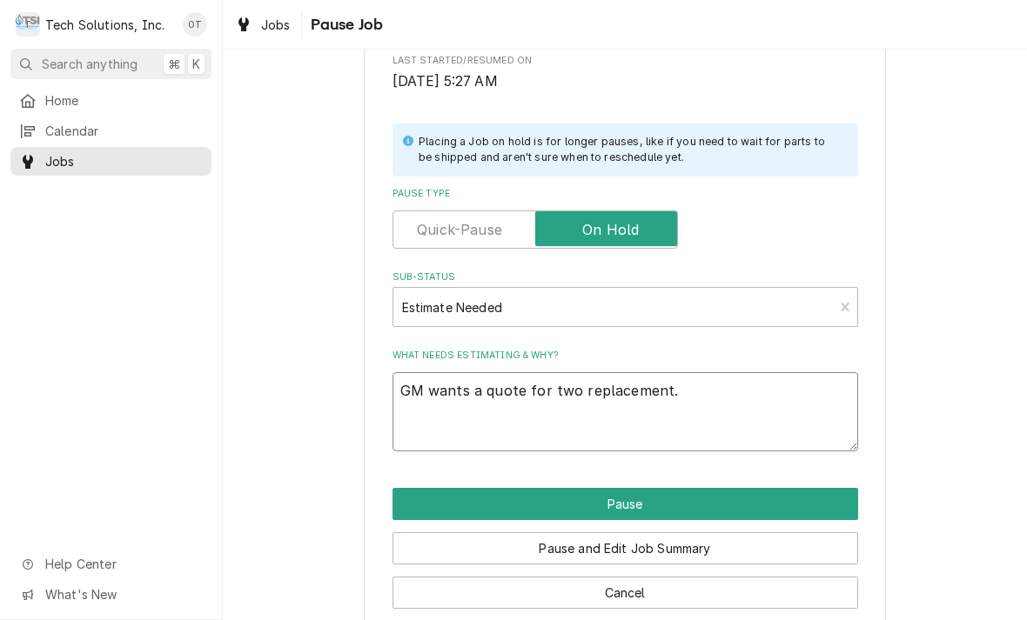
type textarea "GM wants a quote for two replacement plate"
type textarea "x"
type textarea "GM wants a quote for two replacement plate frost"
type textarea "x"
type textarea "GM wants a quote for two replacement plate frost plate."
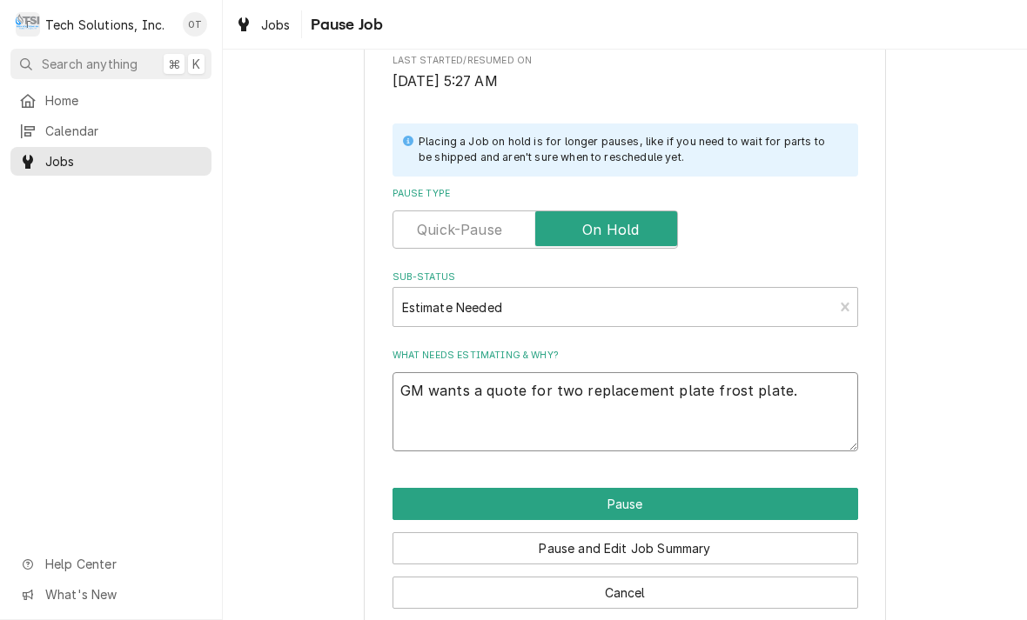
type textarea "x"
type textarea "GM wants a quote for two replacement plate frost plate, and a quote for"
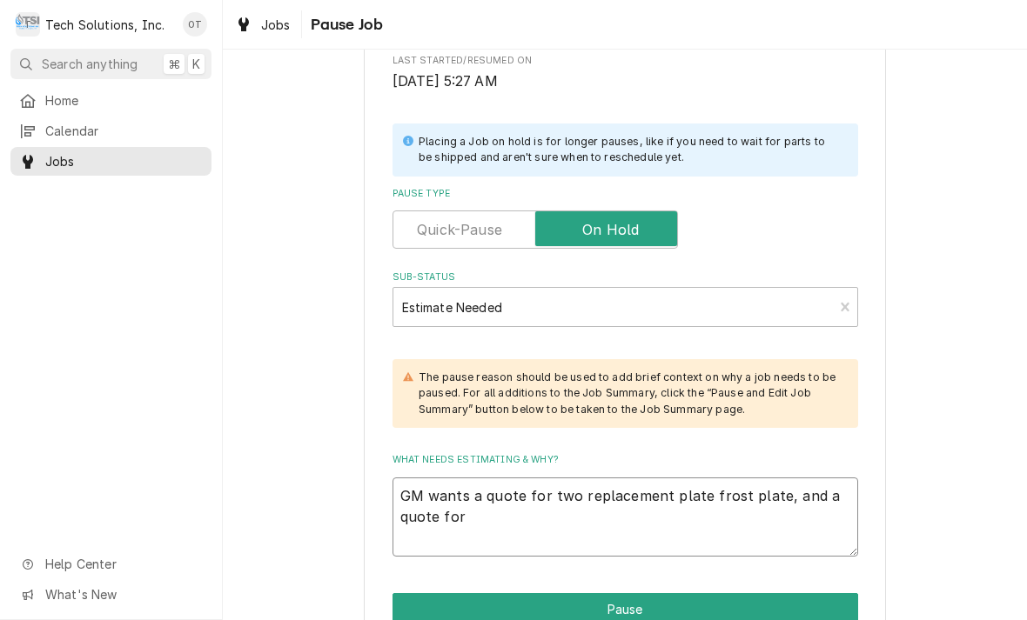
type textarea "x"
type textarea "GM wants a quote for two replacement plate frost plate, and a quote for all"
type textarea "x"
type textarea "GM wants a quote for two replacement plate frost plate, and a quote for all thr…"
type textarea "x"
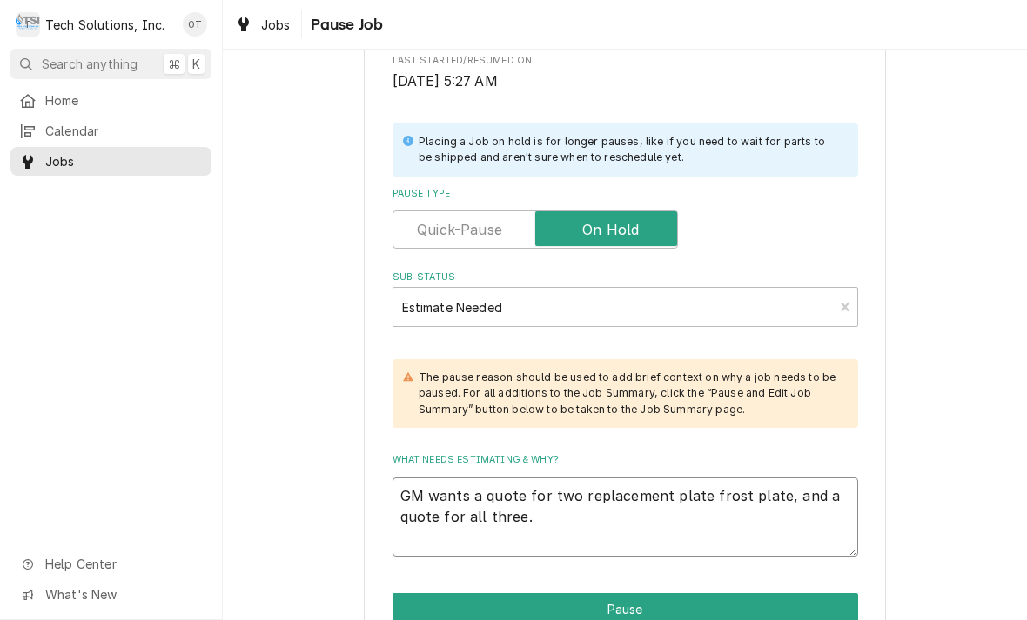
type textarea "GM wants a quote for two replacement plate frost plate, and a quote for all thr…"
type textarea "x"
type textarea "GM wants a quote for two replacement plate frost plate, and a quote for all thr…"
type textarea "x"
type textarea "GM wants a quote for two replacement plate frost plate, and a quote for all thr…"
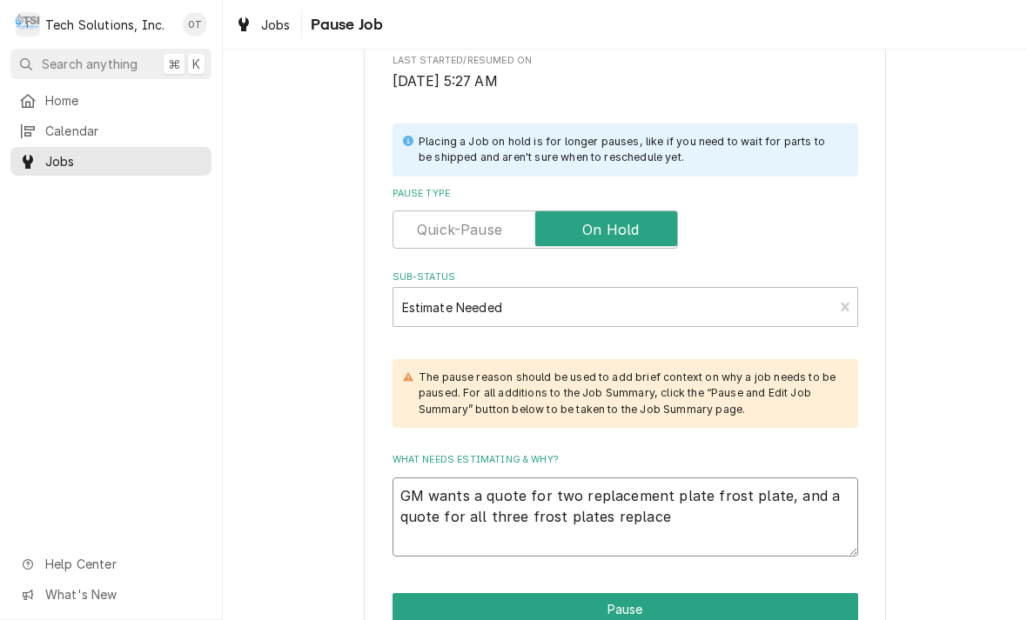
type textarea "x"
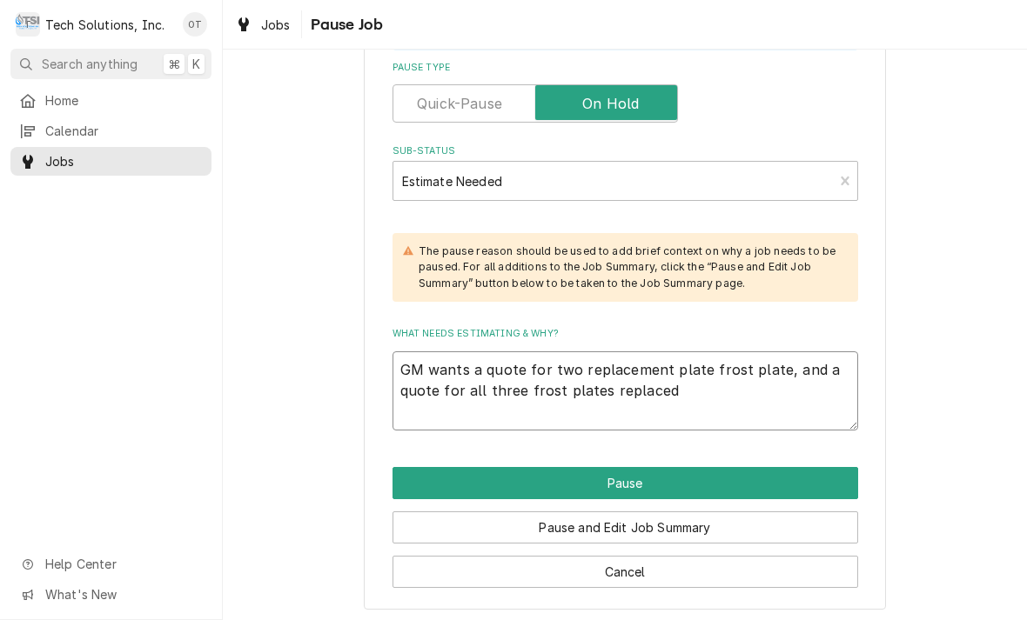
scroll to position [453, 0]
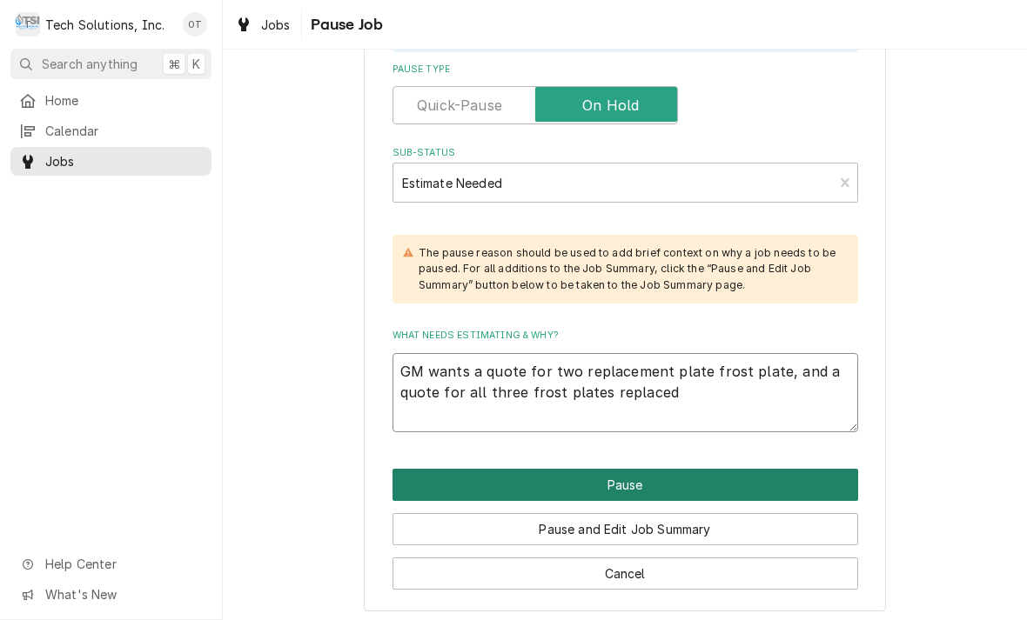
type textarea "GM wants a quote for two replacement plate frost plate, and a quote for all thr…"
click at [621, 475] on button "Pause" at bounding box center [624, 485] width 465 height 32
type textarea "x"
